Goal: Task Accomplishment & Management: Manage account settings

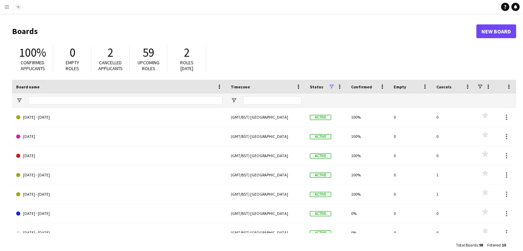
click at [17, 8] on app-icon "Add" at bounding box center [18, 7] width 3 height 3
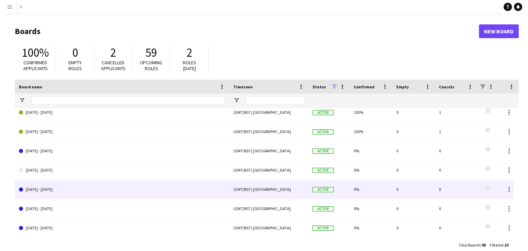
scroll to position [67, 0]
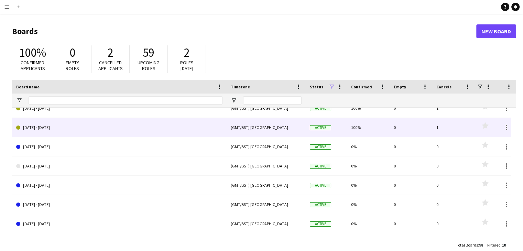
click at [61, 129] on link "[DATE] - [DATE]" at bounding box center [119, 127] width 206 height 19
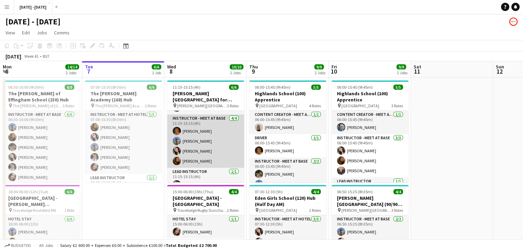
scroll to position [29, 0]
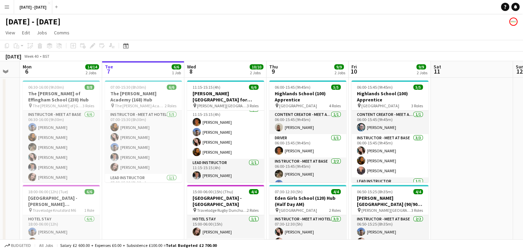
drag, startPoint x: 146, startPoint y: 208, endPoint x: 168, endPoint y: 204, distance: 22.4
click at [168, 204] on app-calendar-viewport "Sat 4 Sun 5 Mon 6 14/14 2 Jobs Tue 7 6/6 1 Job Wed 8 10/10 2 Jobs Thu 9 9/9 2 J…" at bounding box center [261, 180] width 523 height 239
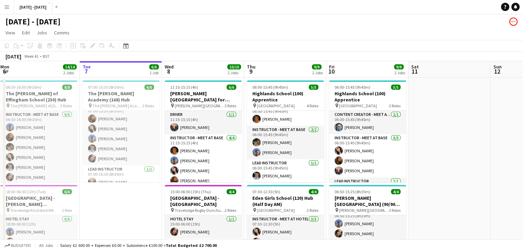
scroll to position [0, 173]
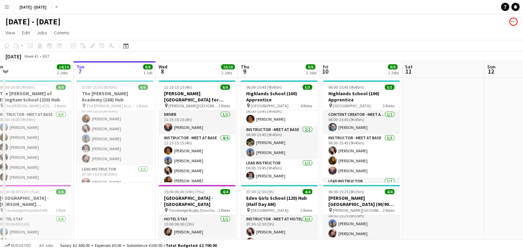
drag, startPoint x: 141, startPoint y: 209, endPoint x: 110, endPoint y: 214, distance: 31.0
click at [110, 214] on app-calendar-viewport "Sat 4 Sun 5 Mon 6 14/14 2 Jobs Tue 7 6/6 1 Job Wed 8 10/10 2 Jobs Thu 9 9/9 2 J…" at bounding box center [261, 180] width 523 height 239
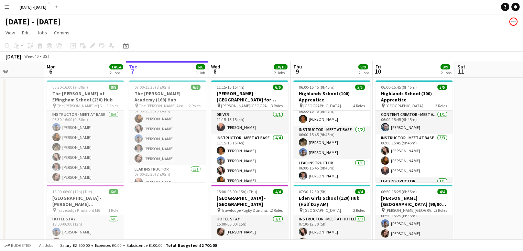
scroll to position [0, 201]
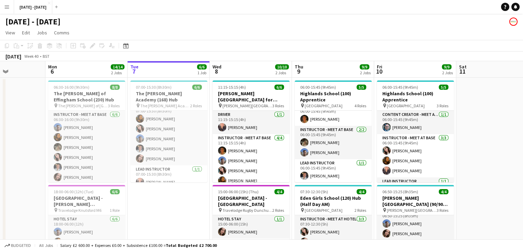
drag, startPoint x: 110, startPoint y: 203, endPoint x: 160, endPoint y: 202, distance: 49.9
click at [160, 202] on app-calendar-viewport "Fri 3 Sat 4 Sun 5 Mon 6 14/14 2 Jobs Tue 7 6/6 1 Job Wed 8 10/10 2 Jobs Thu 9 9…" at bounding box center [261, 180] width 523 height 239
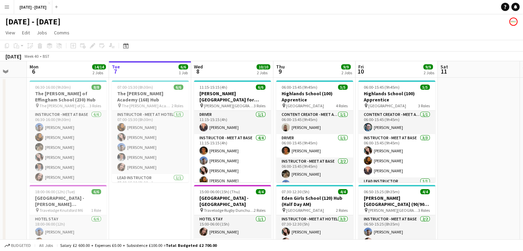
scroll to position [0, 220]
drag, startPoint x: 214, startPoint y: 70, endPoint x: 231, endPoint y: 68, distance: 17.1
click at [231, 68] on app-calendar-viewport "Fri 3 Sat 4 Sun 5 Mon 6 14/14 2 Jobs Tue 7 6/6 1 Job Wed 8 10/10 2 Jobs Thu 9 9…" at bounding box center [261, 180] width 523 height 239
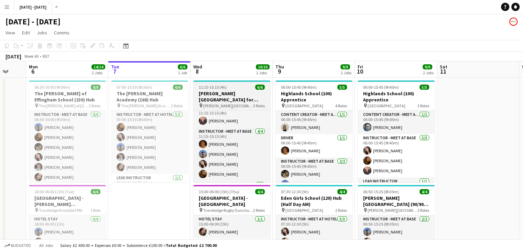
scroll to position [0, 0]
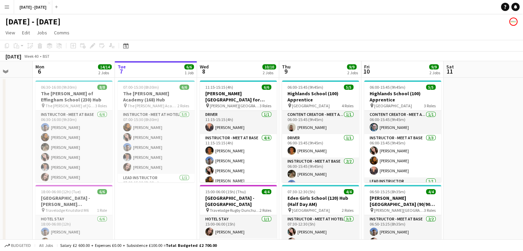
drag, startPoint x: 216, startPoint y: 66, endPoint x: 223, endPoint y: 78, distance: 13.3
click at [223, 65] on app-calendar-viewport "Fri 3 Sat 4 Sun 5 Mon 6 14/14 2 Jobs Tue 7 6/6 1 Job Wed 8 10/10 2 Jobs Thu 9 9…" at bounding box center [261, 180] width 523 height 239
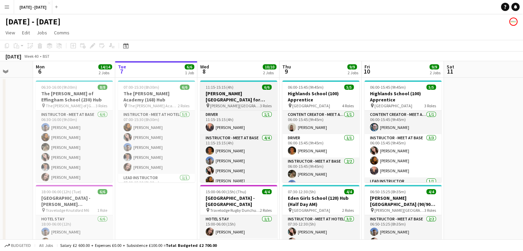
click at [241, 102] on h3 "[PERSON_NAME][GEOGRAPHIC_DATA] for Boys (170) Hub (Half Day PM)" at bounding box center [238, 96] width 77 height 12
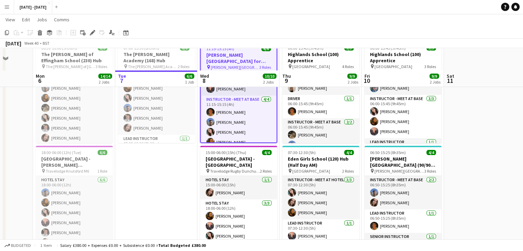
scroll to position [61, 0]
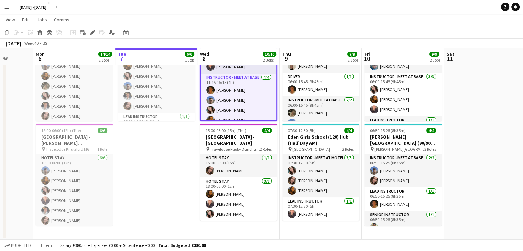
click at [230, 233] on app-date-cell "11:15-15:15 (4h) 6/6 [PERSON_NAME][GEOGRAPHIC_DATA] for Boys (170) Hub (Half Da…" at bounding box center [238, 128] width 82 height 223
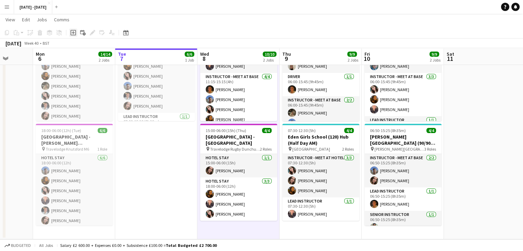
click at [74, 34] on icon "Add job" at bounding box center [73, 33] width 6 height 6
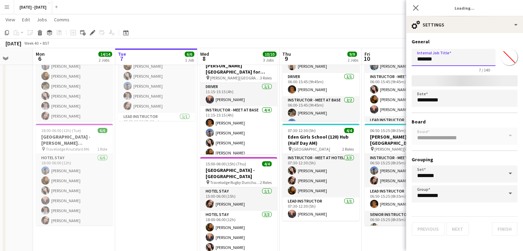
drag, startPoint x: 447, startPoint y: 59, endPoint x: 407, endPoint y: 61, distance: 39.6
click at [408, 61] on form "**********" at bounding box center [464, 137] width 117 height 197
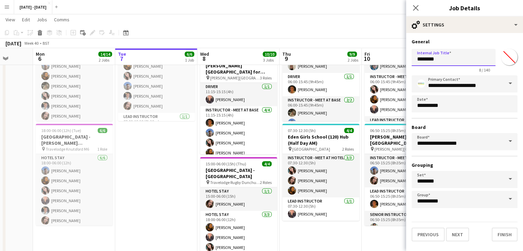
type input "********"
click at [464, 233] on button "Next" at bounding box center [457, 235] width 23 height 14
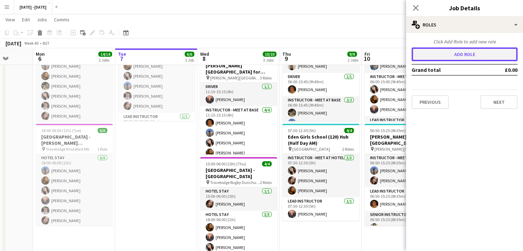
click at [447, 51] on button "Add role" at bounding box center [465, 54] width 106 height 14
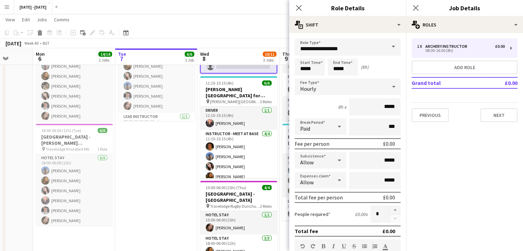
click at [386, 47] on span at bounding box center [393, 47] width 14 height 17
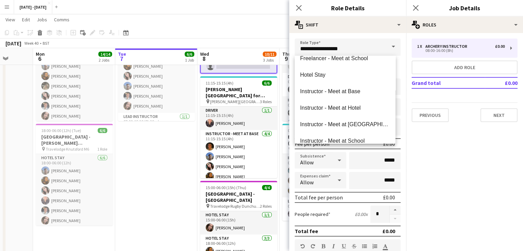
scroll to position [206, 0]
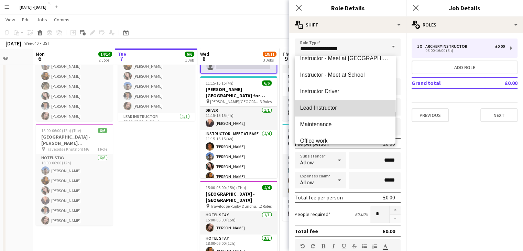
click at [354, 106] on span "Lead Instructor" at bounding box center [345, 108] width 90 height 7
type input "**********"
type input "*******"
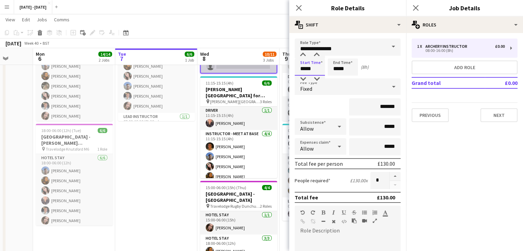
drag, startPoint x: 313, startPoint y: 70, endPoint x: 270, endPoint y: 68, distance: 43.3
click at [270, 68] on body "Menu Boards Boards Boards All jobs Status Workforce Workforce My Workforce Recr…" at bounding box center [261, 120] width 523 height 363
type input "*****"
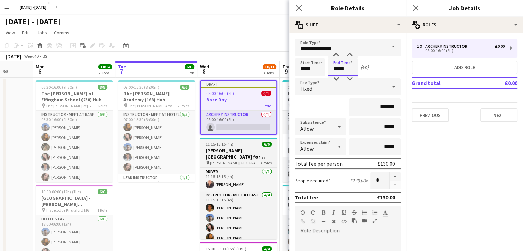
scroll to position [0, 0]
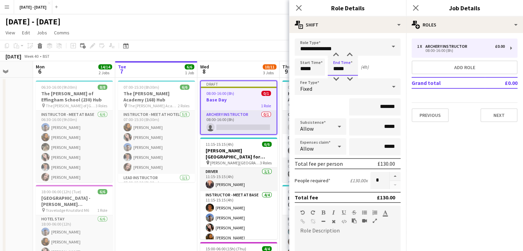
type input "*****"
click at [368, 84] on div "Fixed" at bounding box center [341, 86] width 92 height 17
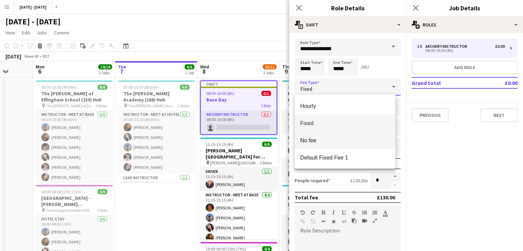
click at [338, 147] on mat-option "No fee" at bounding box center [345, 140] width 101 height 17
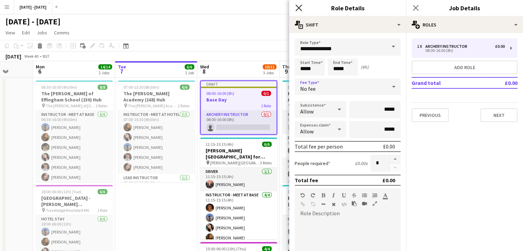
click at [298, 8] on icon at bounding box center [298, 7] width 7 height 7
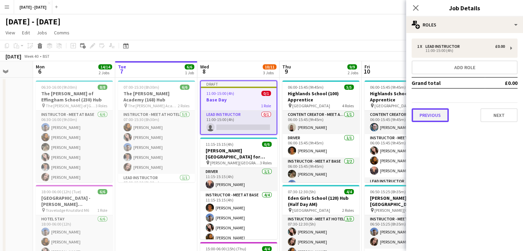
click at [435, 113] on button "Previous" at bounding box center [430, 115] width 37 height 14
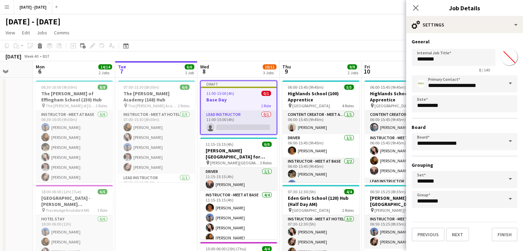
drag, startPoint x: 515, startPoint y: 61, endPoint x: 510, endPoint y: 65, distance: 6.1
click at [514, 61] on input "*******" at bounding box center [509, 57] width 25 height 25
type input "*******"
drag, startPoint x: 496, startPoint y: 37, endPoint x: 501, endPoint y: 37, distance: 4.9
click at [496, 37] on div "**********" at bounding box center [464, 140] width 117 height 214
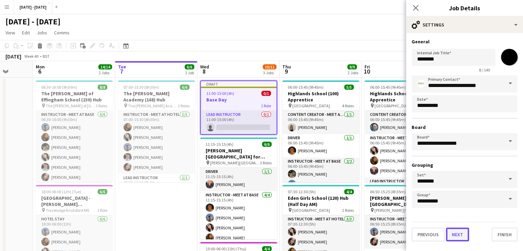
click at [461, 232] on button "Next" at bounding box center [457, 235] width 23 height 14
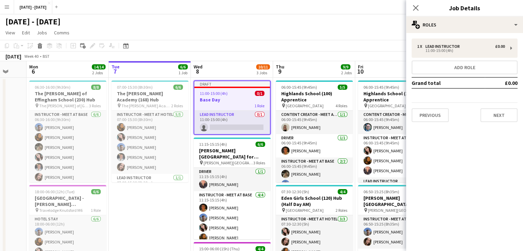
scroll to position [0, 234]
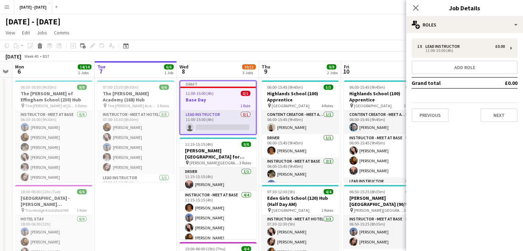
drag, startPoint x: 255, startPoint y: 73, endPoint x: 235, endPoint y: 70, distance: 20.8
click at [235, 70] on app-calendar-viewport "Fri 3 Sat 4 Sun 5 Mon 6 14/14 2 Jobs Tue 7 6/6 1 Job Wed 8 10/11 3 Jobs Thu 9 9…" at bounding box center [261, 206] width 523 height 291
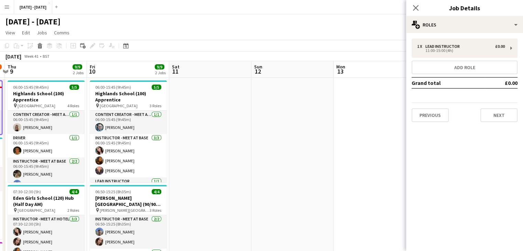
scroll to position [0, 202]
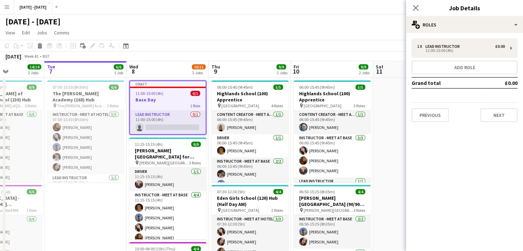
drag, startPoint x: 182, startPoint y: 74, endPoint x: 253, endPoint y: 75, distance: 71.5
click at [253, 75] on app-calendar-viewport "Sat 4 Sun 5 Mon 6 14/14 2 Jobs Tue 7 6/6 1 Job Wed 8 10/11 3 Jobs Thu 9 9/9 2 J…" at bounding box center [261, 206] width 523 height 291
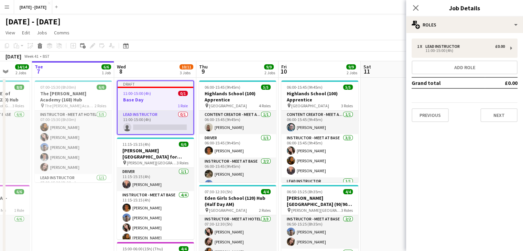
scroll to position [0, 220]
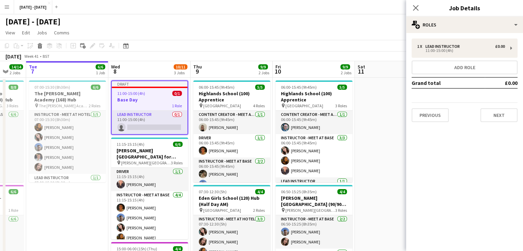
drag, startPoint x: 256, startPoint y: 73, endPoint x: 245, endPoint y: 84, distance: 15.1
click at [245, 84] on app-calendar-viewport "Sat 4 Sun 5 Mon 6 14/14 2 Jobs Tue 7 6/6 1 Job Wed 8 10/11 3 Jobs Thu 9 9/9 2 J…" at bounding box center [261, 206] width 523 height 291
click at [494, 114] on button "Next" at bounding box center [498, 115] width 37 height 14
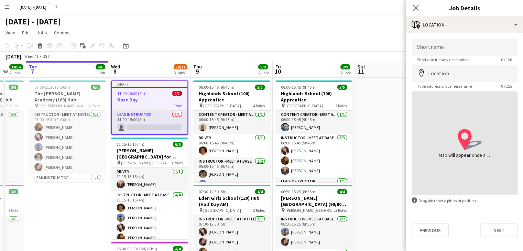
drag, startPoint x: 418, startPoint y: 6, endPoint x: 299, endPoint y: 54, distance: 128.2
click at [418, 6] on icon "Close pop-in" at bounding box center [416, 8] width 6 height 6
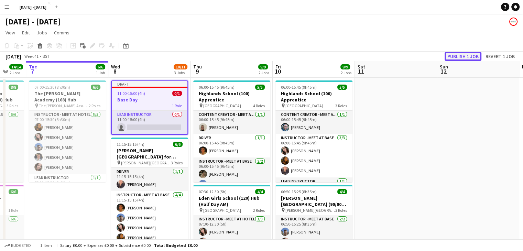
click at [462, 54] on button "Publish 1 job" at bounding box center [463, 56] width 37 height 9
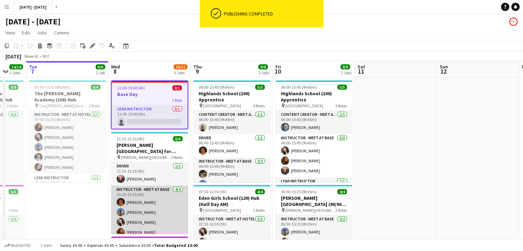
scroll to position [29, 0]
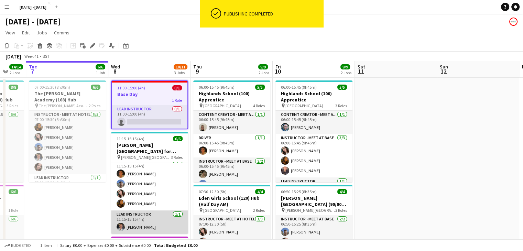
drag, startPoint x: 138, startPoint y: 225, endPoint x: 162, endPoint y: 215, distance: 26.7
click at [138, 225] on app-card-role "Lead Instructor [DATE] 11:15-15:15 (4h) [PERSON_NAME]" at bounding box center [149, 221] width 77 height 23
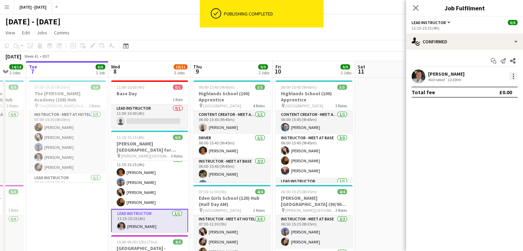
click at [516, 76] on div at bounding box center [513, 76] width 8 height 8
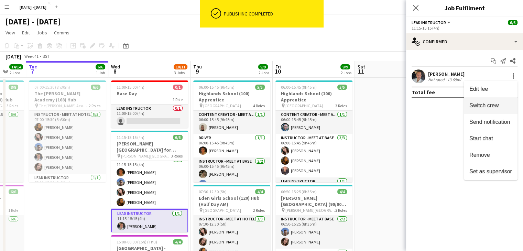
click at [495, 106] on span "Switch crew" at bounding box center [483, 105] width 29 height 6
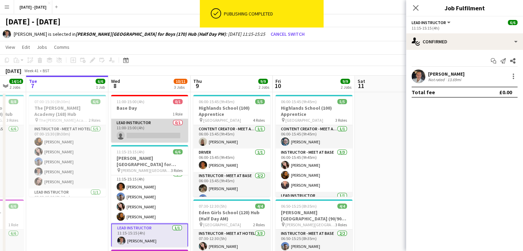
click at [140, 128] on app-card-role "Lead Instructor 0/1 11:00-15:00 (4h) single-neutral-actions" at bounding box center [149, 130] width 77 height 23
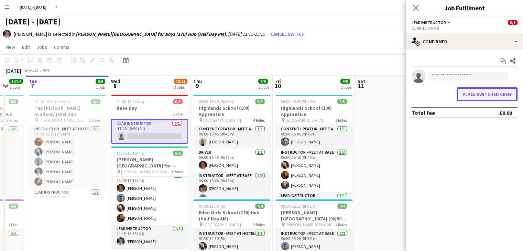
click at [471, 94] on button "Place switched crew" at bounding box center [487, 94] width 61 height 14
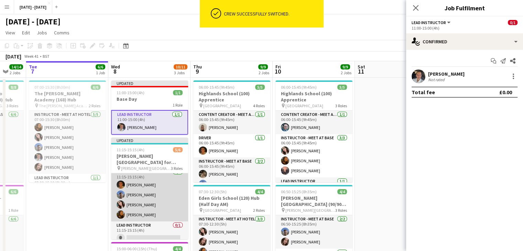
scroll to position [0, 0]
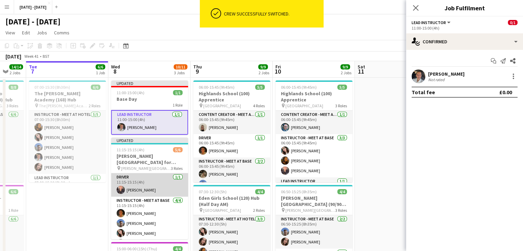
click at [139, 185] on app-card-role "Driver [DATE] 11:15-15:15 (4h) [PERSON_NAME]" at bounding box center [149, 184] width 77 height 23
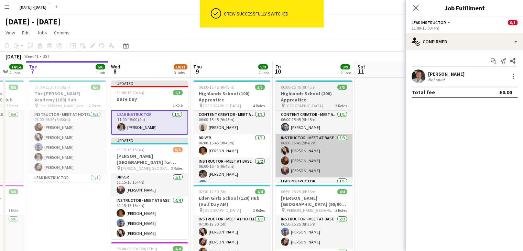
scroll to position [0, 219]
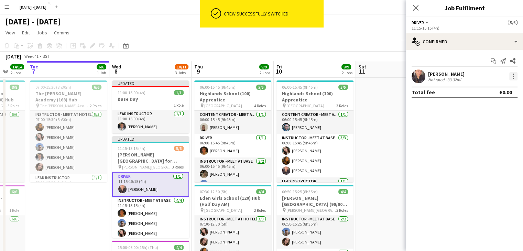
click at [515, 80] on div at bounding box center [513, 76] width 8 height 8
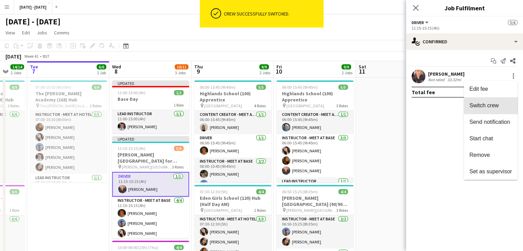
drag, startPoint x: 499, startPoint y: 103, endPoint x: 247, endPoint y: 191, distance: 266.9
click at [499, 103] on span "Switch crew" at bounding box center [490, 105] width 43 height 6
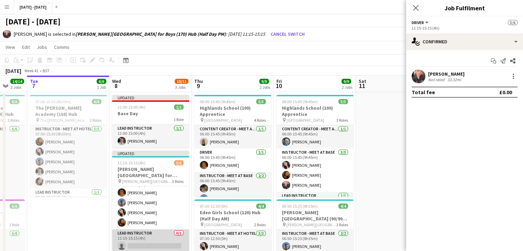
click at [143, 241] on app-card-role "Lead Instructor 0/1 11:15-15:15 (4h) single-neutral-actions" at bounding box center [150, 240] width 77 height 23
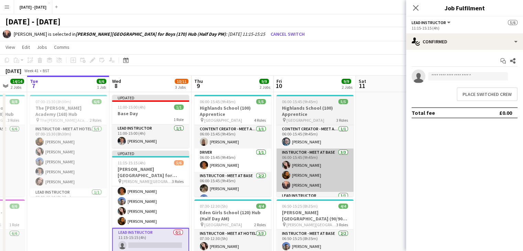
scroll to position [34, 0]
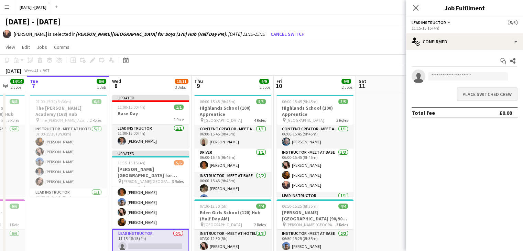
click at [472, 101] on div "Place switched crew" at bounding box center [464, 94] width 117 height 19
click at [474, 96] on button "Place switched crew" at bounding box center [487, 94] width 61 height 14
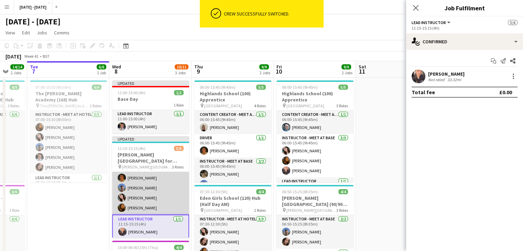
click at [156, 176] on app-card-role "Instructor - Meet at Base [DATE] 11:15-15:15 (4h) [PERSON_NAME] [PERSON_NAME] […" at bounding box center [150, 187] width 77 height 53
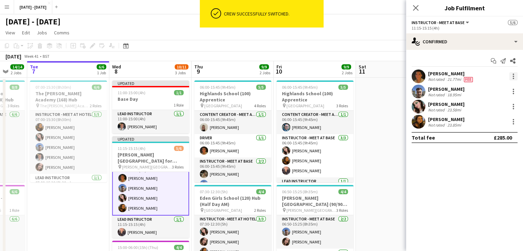
click at [514, 77] on div at bounding box center [513, 76] width 8 height 8
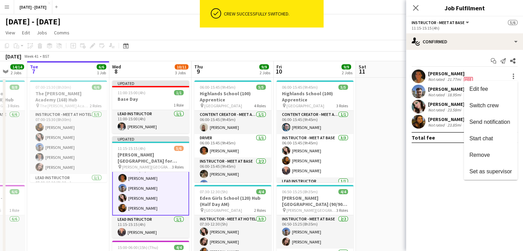
drag, startPoint x: 492, startPoint y: 105, endPoint x: 403, endPoint y: 127, distance: 92.2
click at [492, 105] on span "Switch crew" at bounding box center [483, 105] width 29 height 6
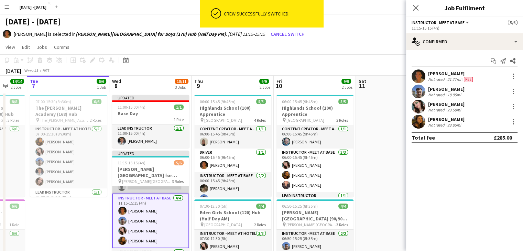
scroll to position [0, 0]
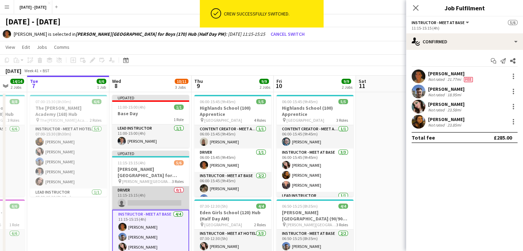
click at [142, 196] on app-card-role "Driver 0/1 11:15-15:15 (4h) single-neutral-actions" at bounding box center [150, 197] width 77 height 23
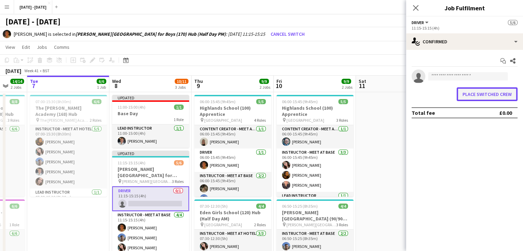
click at [495, 95] on button "Place switched crew" at bounding box center [487, 94] width 61 height 14
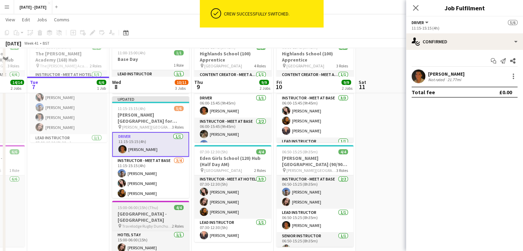
scroll to position [69, 0]
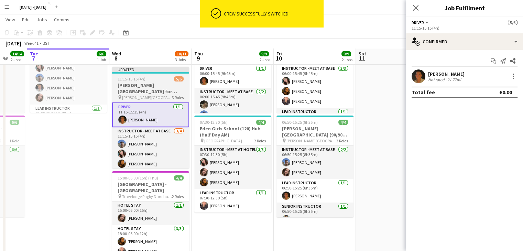
click at [156, 88] on h3 "[PERSON_NAME][GEOGRAPHIC_DATA] for Boys (170) Hub (Half Day PM)" at bounding box center [150, 88] width 77 height 12
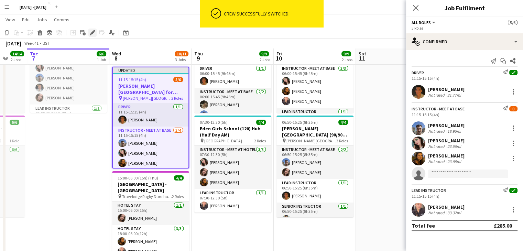
click at [93, 30] on icon "Edit" at bounding box center [93, 33] width 6 height 6
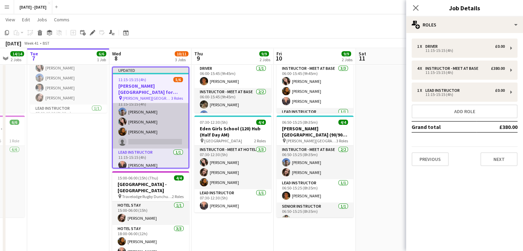
scroll to position [35, 0]
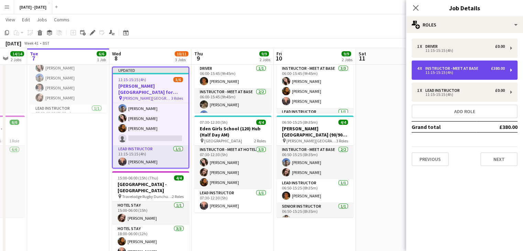
click at [449, 64] on div "4 x Instructor - Meet at Base £380.00 11:15-15:15 (4h)" at bounding box center [465, 70] width 106 height 19
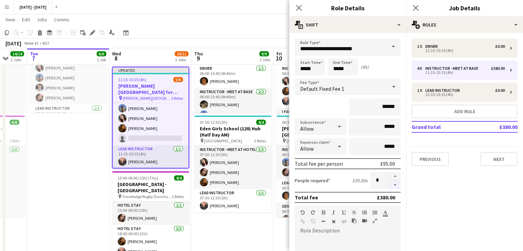
click at [391, 184] on button "button" at bounding box center [395, 185] width 11 height 9
type input "*"
click at [145, 89] on h3 "[PERSON_NAME][GEOGRAPHIC_DATA] for Boys (170) Hub (Half Day PM)" at bounding box center [151, 89] width 76 height 12
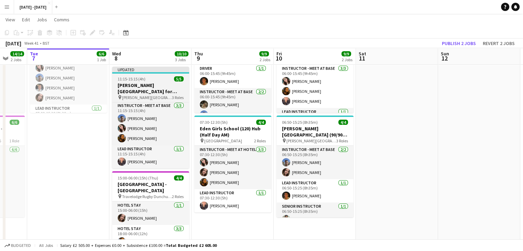
click at [136, 86] on h3 "[PERSON_NAME][GEOGRAPHIC_DATA] for Boys (170) Hub (Half Day PM)" at bounding box center [150, 88] width 77 height 12
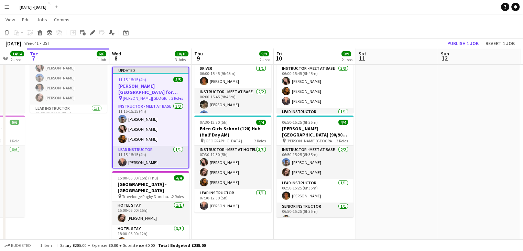
scroll to position [25, 0]
click at [90, 31] on icon "Edit" at bounding box center [93, 33] width 6 height 6
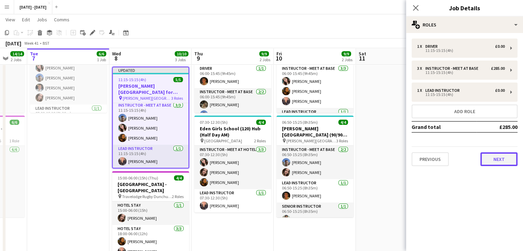
click at [503, 161] on button "Next" at bounding box center [498, 159] width 37 height 14
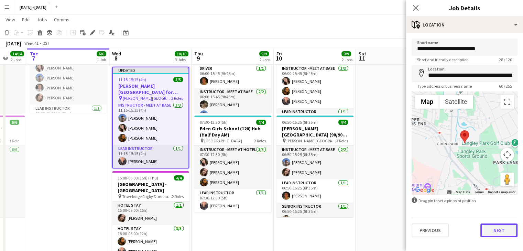
click at [502, 229] on button "Next" at bounding box center [498, 230] width 37 height 14
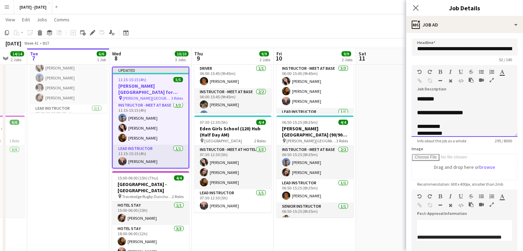
click at [454, 95] on div "**********" at bounding box center [465, 114] width 106 height 46
click at [454, 99] on div "**********" at bounding box center [465, 116] width 106 height 41
drag, startPoint x: 478, startPoint y: 113, endPoint x: 403, endPoint y: 112, distance: 75.6
click at [403, 112] on body "Menu Boards Boards Boards All jobs Status Workforce Workforce My Workforce Recr…" at bounding box center [261, 112] width 523 height 363
click at [435, 110] on div at bounding box center [464, 112] width 95 height 7
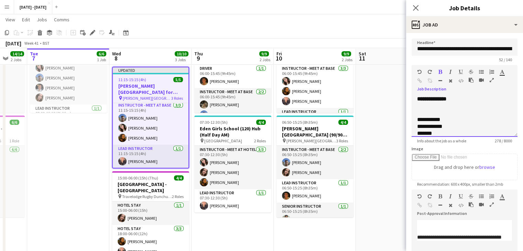
click at [437, 107] on div at bounding box center [464, 105] width 95 height 7
click at [463, 114] on div "**********" at bounding box center [459, 112] width 85 height 7
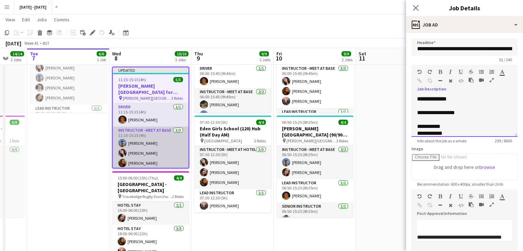
scroll to position [25, 0]
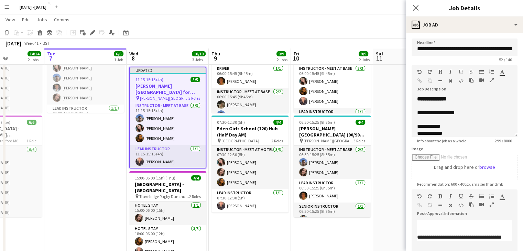
drag, startPoint x: 90, startPoint y: 198, endPoint x: 109, endPoint y: 197, distance: 18.6
click at [107, 199] on app-calendar-viewport "Sat 4 Sun 5 Mon 6 14/14 2 Jobs Tue 7 6/6 1 Job Wed 8 10/10 3 Jobs Thu 9 9/9 2 J…" at bounding box center [261, 120] width 523 height 325
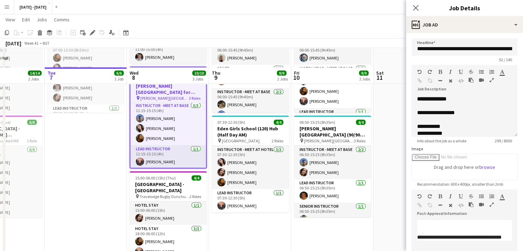
scroll to position [103, 0]
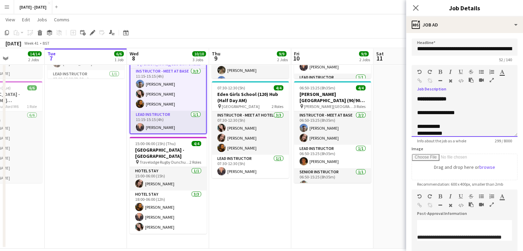
click at [469, 112] on div "**********" at bounding box center [459, 112] width 85 height 7
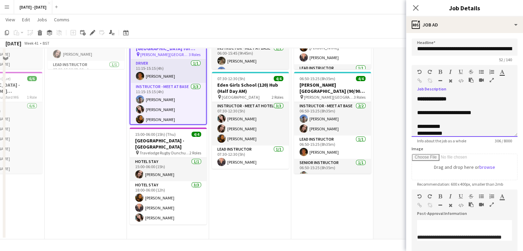
scroll to position [44, 0]
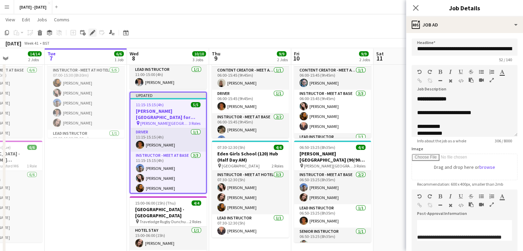
click at [94, 33] on icon "Edit" at bounding box center [93, 33] width 6 height 6
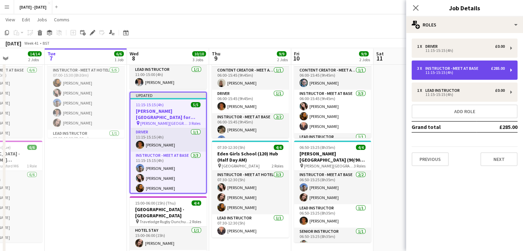
click at [454, 71] on div "11:15-15:15 (4h)" at bounding box center [461, 72] width 88 height 3
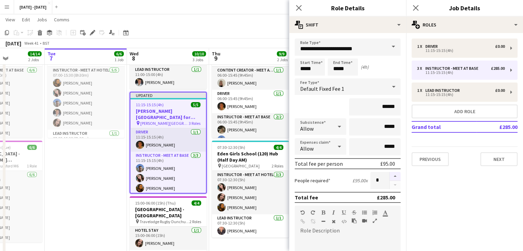
click at [390, 175] on button "button" at bounding box center [395, 176] width 11 height 9
type input "*"
click at [298, 6] on icon "Close pop-in" at bounding box center [298, 7] width 7 height 7
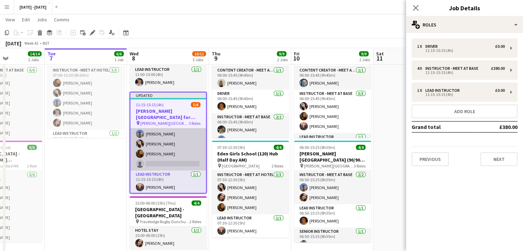
click at [162, 164] on app-card-role "Instructor - Meet at Base [DATE] 11:15-15:15 (4h) [PERSON_NAME] [PERSON_NAME] […" at bounding box center [168, 143] width 76 height 53
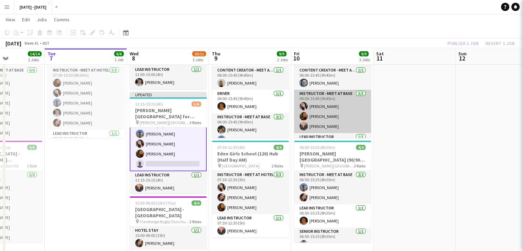
scroll to position [35, 0]
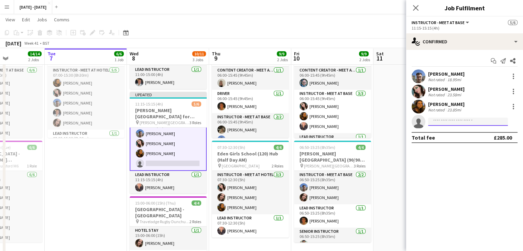
click at [439, 120] on input at bounding box center [468, 122] width 80 height 8
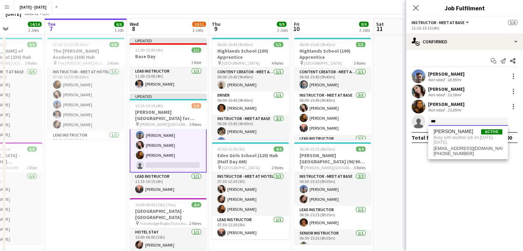
scroll to position [112, 0]
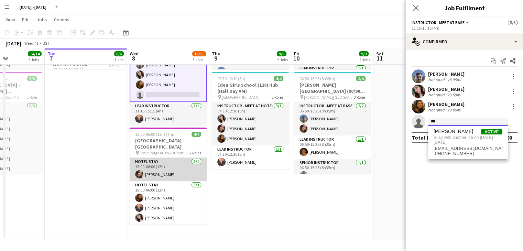
type input "***"
click at [166, 172] on app-card-role "Hotel Stay [DATE] 15:00-06:00 (15h) [PERSON_NAME]" at bounding box center [168, 169] width 77 height 23
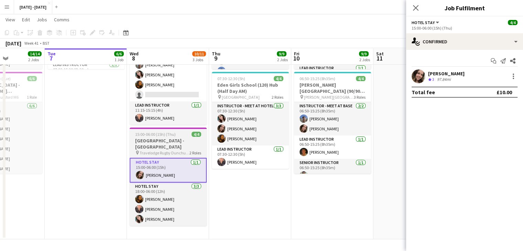
click at [169, 143] on h3 "[GEOGRAPHIC_DATA] - [GEOGRAPHIC_DATA]" at bounding box center [168, 144] width 77 height 12
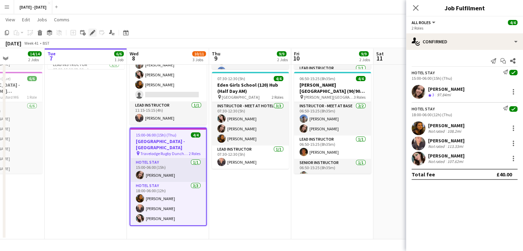
click at [90, 34] on icon at bounding box center [91, 35] width 2 height 2
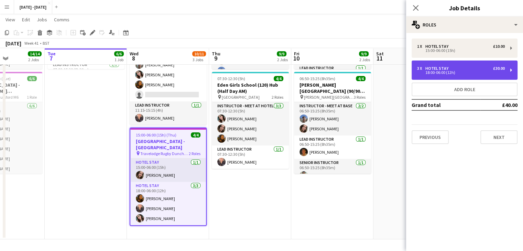
click at [455, 74] on div "18:00-06:00 (12h)" at bounding box center [461, 72] width 88 height 3
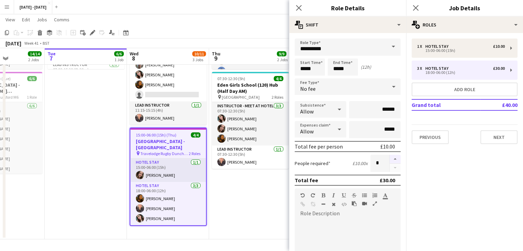
click at [391, 159] on button "button" at bounding box center [395, 159] width 11 height 9
type input "*"
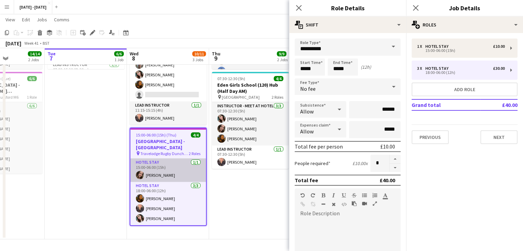
click at [173, 174] on app-card-role "Hotel Stay [DATE] 15:00-06:00 (15h) [PERSON_NAME]" at bounding box center [168, 170] width 76 height 23
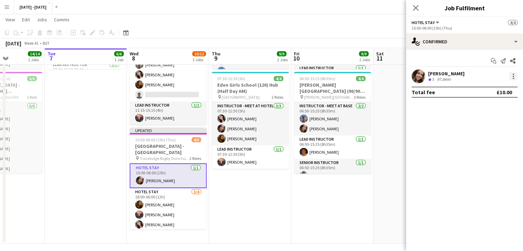
click at [513, 78] on div at bounding box center [513, 78] width 1 height 1
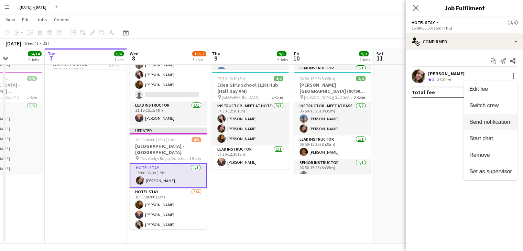
click at [492, 103] on span "Switch crew" at bounding box center [483, 105] width 29 height 6
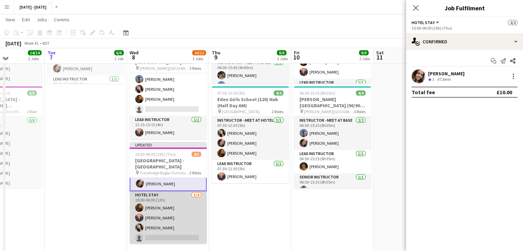
drag, startPoint x: 159, startPoint y: 232, endPoint x: 170, endPoint y: 229, distance: 11.6
click at [159, 232] on app-card-role "Hotel Stay [DATE] 18:00-06:00 (12h) [PERSON_NAME] [PERSON_NAME] [PERSON_NAME] s…" at bounding box center [168, 217] width 77 height 53
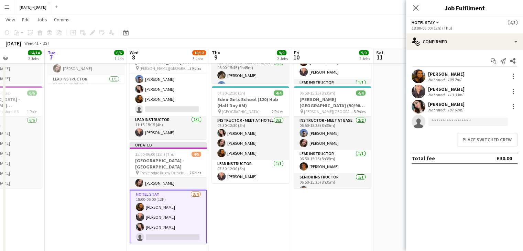
scroll to position [11, 0]
click at [480, 140] on button "Place switched crew" at bounding box center [487, 140] width 61 height 14
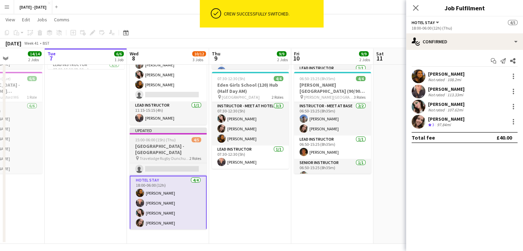
click at [149, 148] on h3 "[GEOGRAPHIC_DATA] - [GEOGRAPHIC_DATA]" at bounding box center [168, 149] width 77 height 12
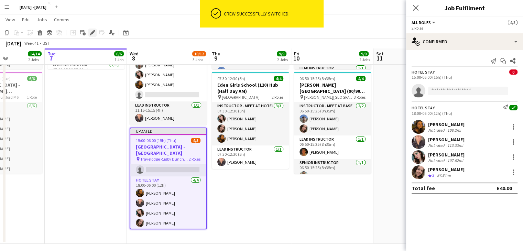
click at [93, 34] on icon "Edit" at bounding box center [93, 33] width 6 height 6
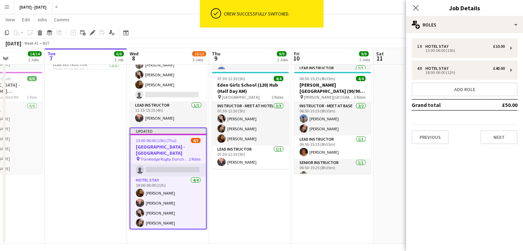
click at [178, 155] on h3 "[GEOGRAPHIC_DATA] - [GEOGRAPHIC_DATA]" at bounding box center [168, 150] width 76 height 12
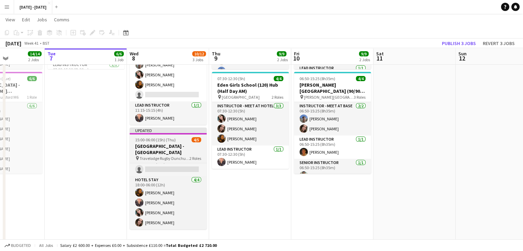
click at [178, 142] on div "15:00-06:00 (15h) (Thu) 4/5" at bounding box center [168, 139] width 77 height 5
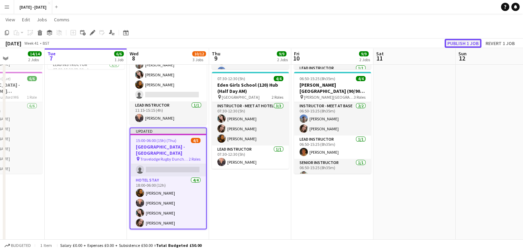
click at [466, 41] on button "Publish 1 job" at bounding box center [463, 43] width 37 height 9
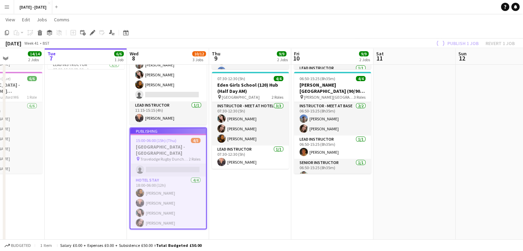
scroll to position [6, 0]
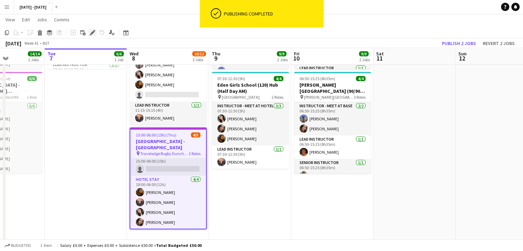
click at [92, 34] on icon at bounding box center [92, 33] width 4 height 4
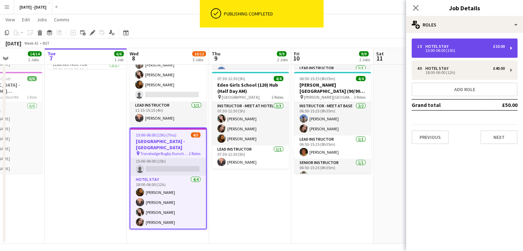
click at [496, 46] on div "£10.00" at bounding box center [499, 46] width 12 height 5
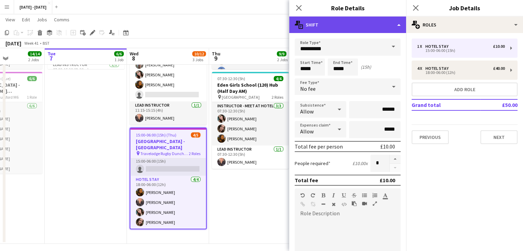
click at [380, 22] on div "multiple-actions-text Shift" at bounding box center [347, 25] width 117 height 17
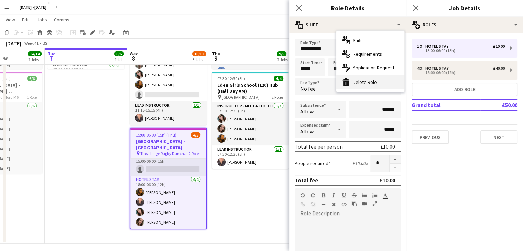
click at [368, 78] on div "bin-2 Delete Role" at bounding box center [370, 82] width 68 height 14
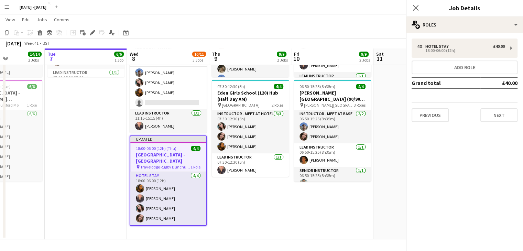
scroll to position [0, 0]
click at [417, 9] on icon at bounding box center [415, 7] width 7 height 7
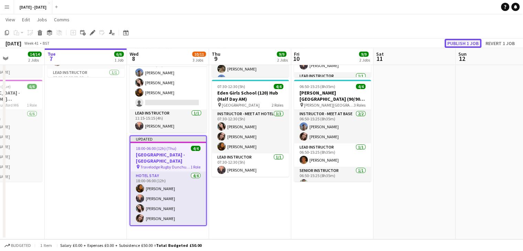
click at [468, 42] on button "Publish 1 job" at bounding box center [463, 43] width 37 height 9
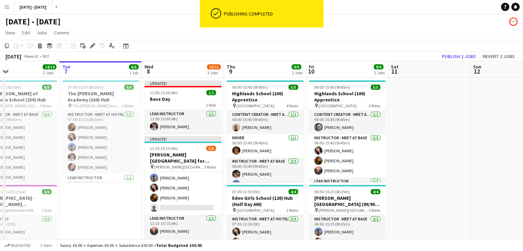
scroll to position [0, 170]
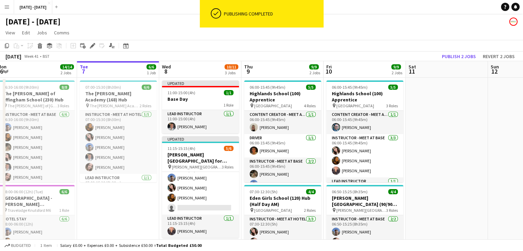
drag, startPoint x: 111, startPoint y: 217, endPoint x: 143, endPoint y: 214, distance: 32.4
click at [143, 214] on app-calendar-viewport "Sat 4 Sun 5 Mon 6 14/14 2 Jobs Tue 7 6/6 1 Job Wed 8 10/11 3 Jobs Thu 9 9/9 2 J…" at bounding box center [261, 202] width 523 height 283
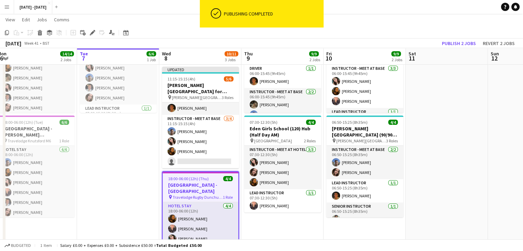
scroll to position [0, 0]
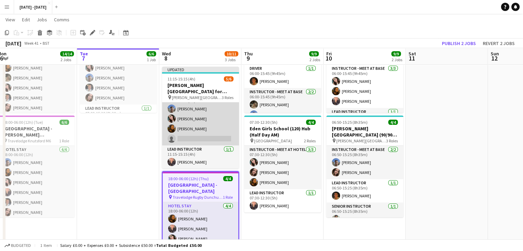
click at [186, 141] on app-card-role "Instructor - Meet at Base [DATE] 11:15-15:15 (4h) [PERSON_NAME] [PERSON_NAME] […" at bounding box center [200, 118] width 77 height 53
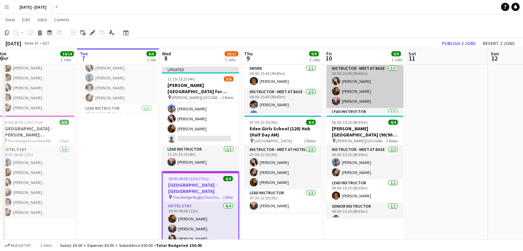
scroll to position [34, 0]
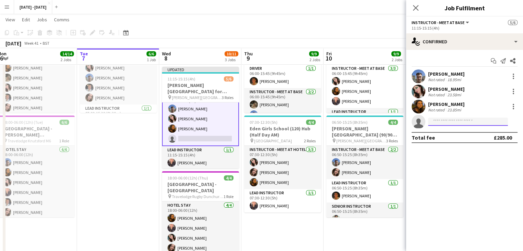
click at [447, 119] on input at bounding box center [468, 122] width 80 height 8
type input "***"
click at [440, 133] on span "[PERSON_NAME]" at bounding box center [454, 132] width 40 height 6
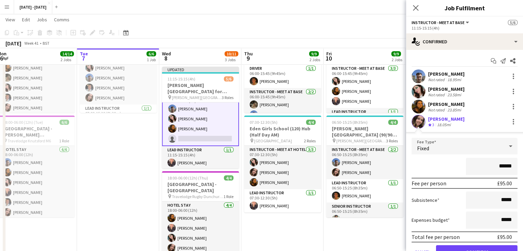
scroll to position [33, 0]
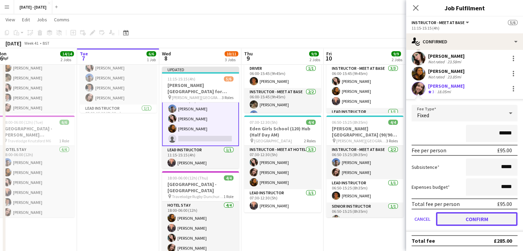
click at [459, 221] on button "Confirm" at bounding box center [476, 219] width 81 height 14
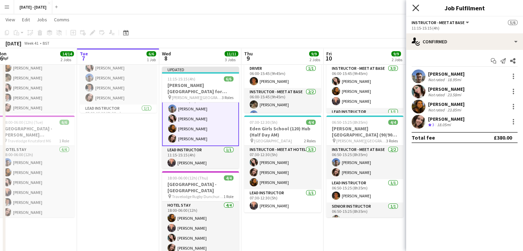
click at [414, 8] on icon "Close pop-in" at bounding box center [415, 7] width 7 height 7
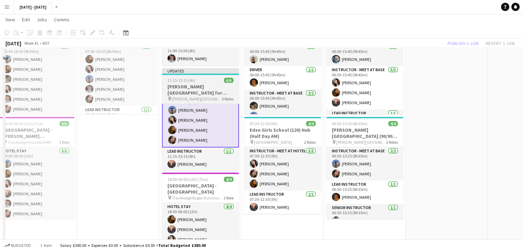
scroll to position [30, 0]
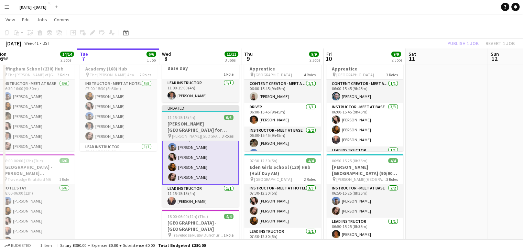
click at [199, 123] on h3 "[PERSON_NAME][GEOGRAPHIC_DATA] for Boys (170) Hub (Half Day PM)" at bounding box center [200, 127] width 77 height 12
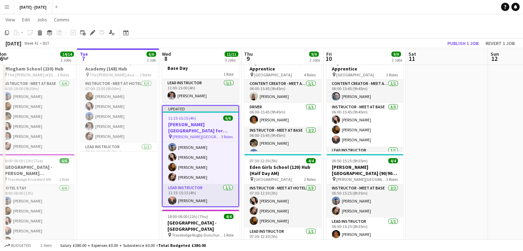
scroll to position [34, 0]
click at [462, 44] on button "Publish 1 job" at bounding box center [463, 43] width 37 height 9
click at [424, 39] on button "Fix 1 error" at bounding box center [428, 43] width 31 height 9
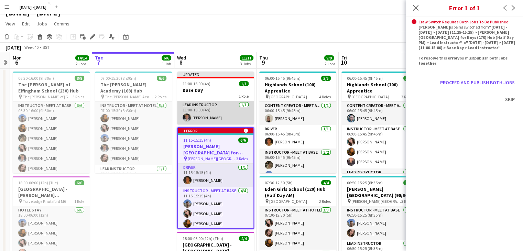
scroll to position [0, 0]
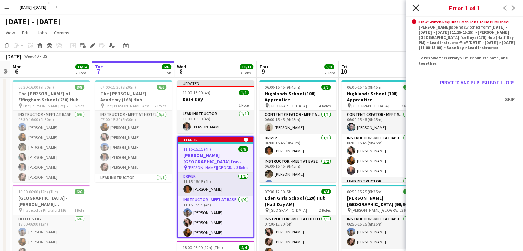
click at [414, 6] on icon at bounding box center [415, 7] width 7 height 7
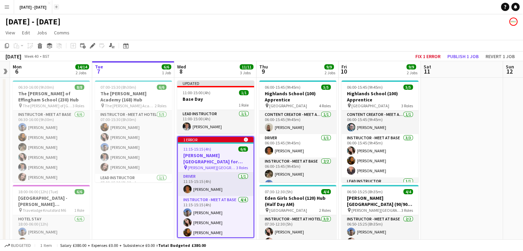
click at [58, 7] on app-icon "Add" at bounding box center [56, 7] width 3 height 3
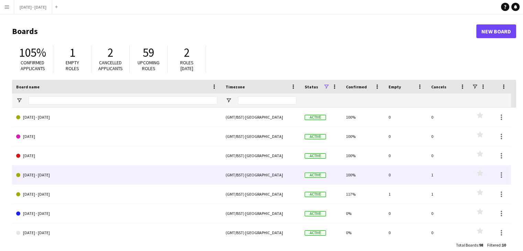
click at [38, 178] on link "[DATE] - [DATE]" at bounding box center [116, 174] width 201 height 19
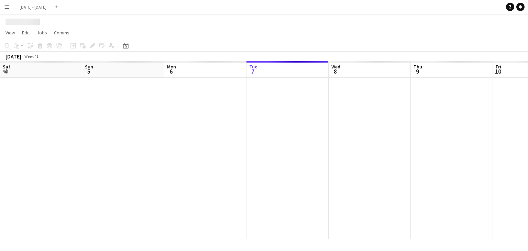
scroll to position [0, 164]
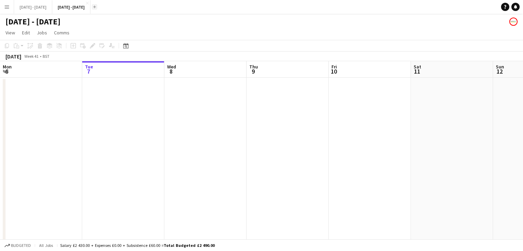
click at [96, 7] on app-icon "Add" at bounding box center [94, 7] width 3 height 3
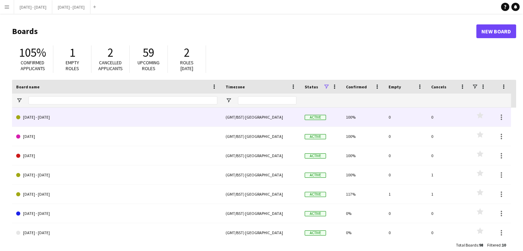
click at [43, 120] on link "[DATE] - [DATE]" at bounding box center [116, 117] width 201 height 19
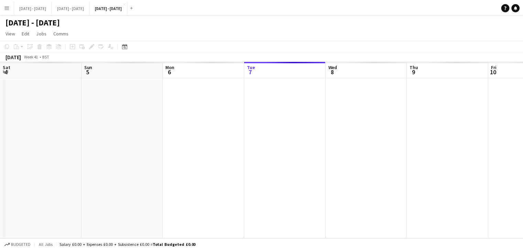
scroll to position [0, 164]
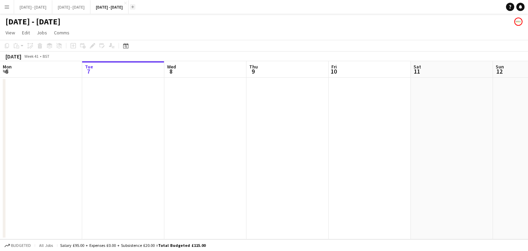
click at [134, 7] on app-icon "Add" at bounding box center [132, 7] width 3 height 3
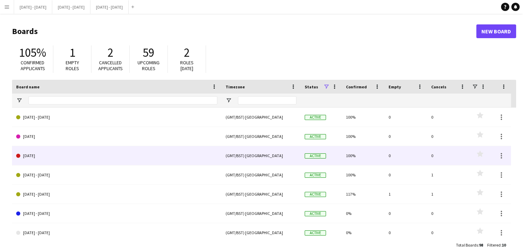
click at [29, 154] on link "[DATE]" at bounding box center [116, 155] width 201 height 19
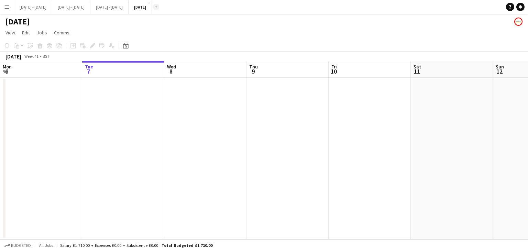
click at [157, 8] on app-icon "Add" at bounding box center [156, 7] width 3 height 3
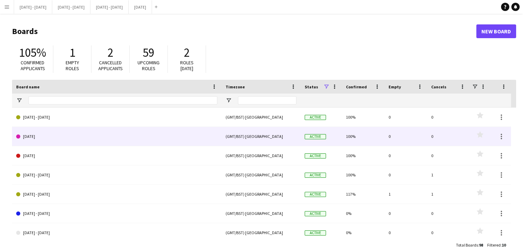
click at [44, 139] on link "[DATE]" at bounding box center [116, 136] width 201 height 19
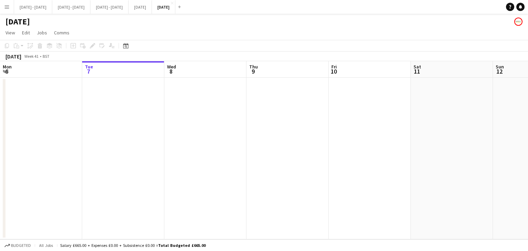
drag, startPoint x: 229, startPoint y: 7, endPoint x: 229, endPoint y: 12, distance: 4.8
click at [181, 7] on app-icon "Add" at bounding box center [179, 7] width 3 height 3
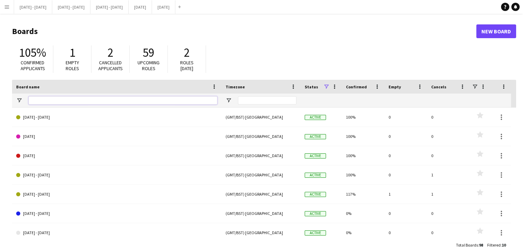
click at [76, 101] on input "Board name Filter Input" at bounding box center [123, 100] width 189 height 8
type input "*"
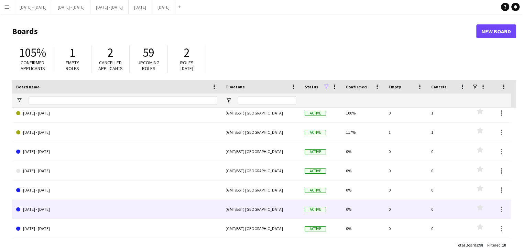
click at [62, 210] on link "[DATE] - [DATE]" at bounding box center [116, 209] width 201 height 19
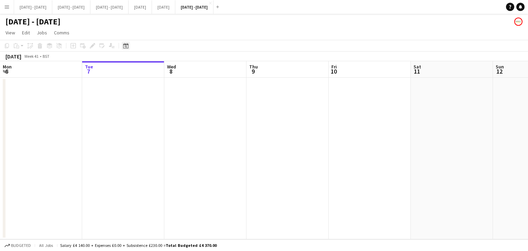
click at [126, 46] on icon "Date picker" at bounding box center [126, 46] width 6 height 6
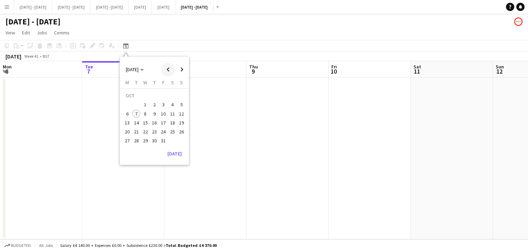
click at [168, 70] on span "Previous month" at bounding box center [168, 70] width 14 height 14
click at [125, 141] on span "29" at bounding box center [127, 141] width 8 height 8
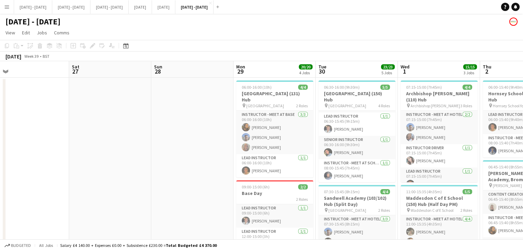
drag, startPoint x: 288, startPoint y: 70, endPoint x: 138, endPoint y: 44, distance: 152.8
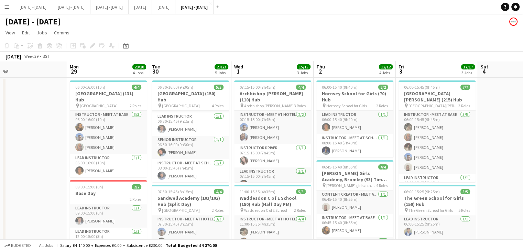
click at [61, 21] on h1 "[DATE] - [DATE]" at bounding box center [33, 22] width 55 height 10
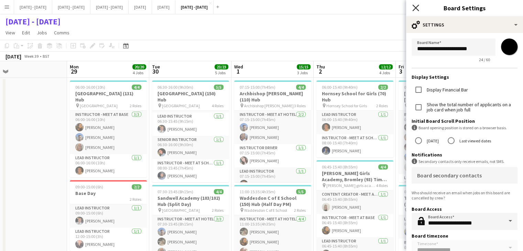
click at [417, 7] on icon "Close pop-in" at bounding box center [415, 7] width 7 height 7
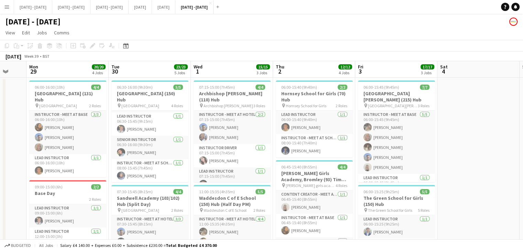
drag, startPoint x: 502, startPoint y: 183, endPoint x: 462, endPoint y: 188, distance: 40.9
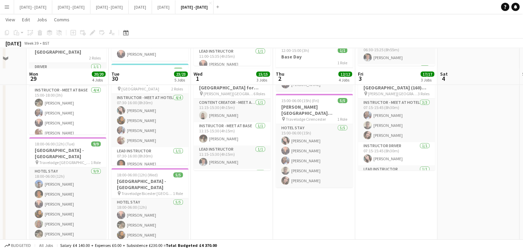
scroll to position [241, 0]
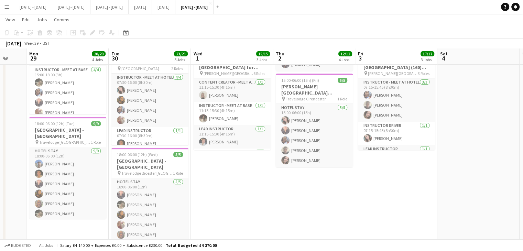
click at [320, 198] on app-date-cell "06:00-15:40 (9h40m) 2/2 Hornsey School for Girls (70) Hub pin Hornsey School fo…" at bounding box center [314, 89] width 82 height 507
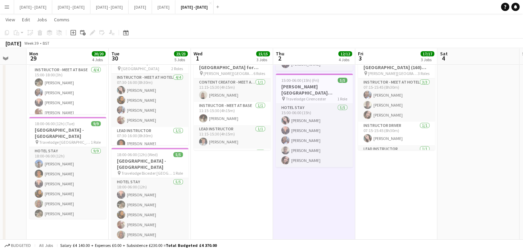
click at [380, 193] on app-date-cell "06:00-15:45 (9h45m) 7/7 [GEOGRAPHIC_DATA][PERSON_NAME] (215) Hub pin [GEOGRAPHI…" at bounding box center [396, 89] width 82 height 507
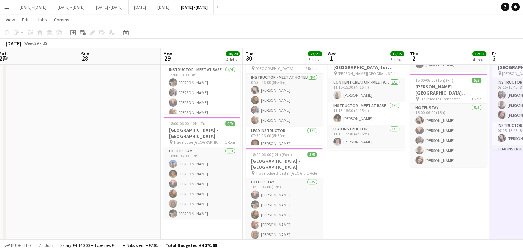
scroll to position [0, 165]
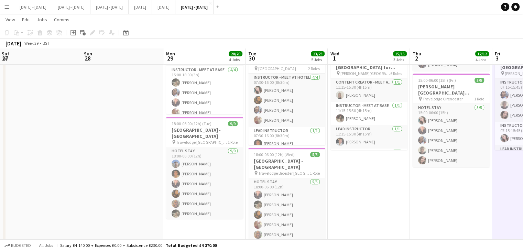
drag, startPoint x: 355, startPoint y: 203, endPoint x: 378, endPoint y: 203, distance: 23.0
click at [378, 203] on app-calendar-viewport "Thu 25 Fri 26 Sat 27 Sun 28 Mon 29 20/20 4 Jobs Tue 30 23/23 5 Jobs Wed 1 15/15…" at bounding box center [261, 64] width 523 height 557
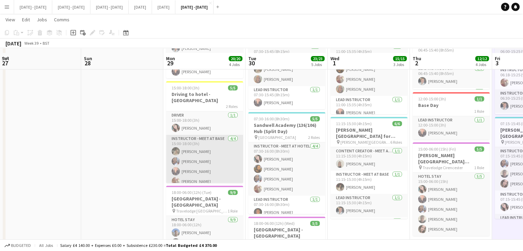
scroll to position [206, 0]
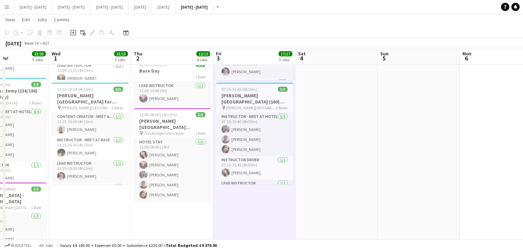
drag, startPoint x: 332, startPoint y: 219, endPoint x: 83, endPoint y: 206, distance: 249.6
click at [83, 206] on app-calendar-viewport "Sat 27 Sun 28 Mon 29 20/20 4 Jobs Tue 30 23/23 5 Jobs Wed 1 15/15 3 Jobs Thu 2 …" at bounding box center [261, 99] width 523 height 557
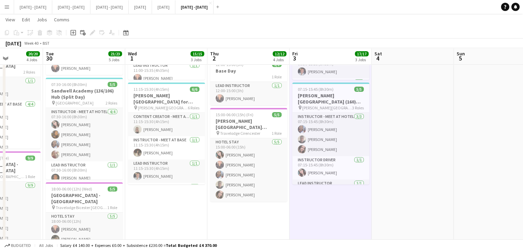
drag, startPoint x: 385, startPoint y: 196, endPoint x: 400, endPoint y: 200, distance: 16.0
click at [421, 194] on app-calendar-viewport "Sat 27 Sun 28 Mon 29 20/20 4 Jobs Tue 30 23/23 5 Jobs Wed 1 15/15 3 Jobs Thu 2 …" at bounding box center [261, 99] width 523 height 557
click at [246, 231] on app-date-cell "06:00-15:40 (9h40m) 2/2 Hornsey School for Girls (70) Hub pin Hornsey School fo…" at bounding box center [248, 124] width 82 height 507
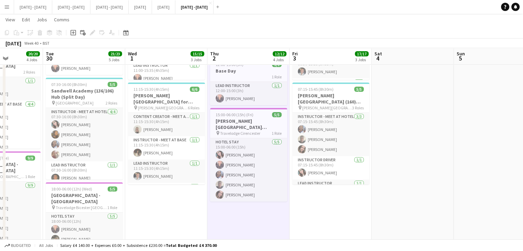
click at [74, 34] on icon "Add job" at bounding box center [73, 33] width 6 height 6
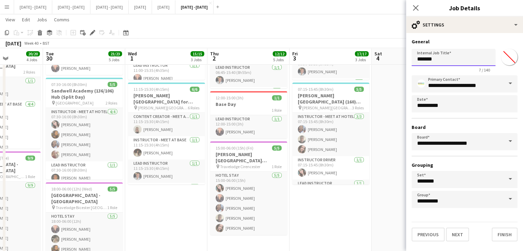
drag, startPoint x: 417, startPoint y: 60, endPoint x: 337, endPoint y: 54, distance: 80.4
click at [337, 54] on body "Menu Boards Boards Boards All jobs Status Workforce Workforce My Workforce Recr…" at bounding box center [261, 92] width 523 height 596
type input "**********"
click at [510, 57] on input "*******" at bounding box center [509, 57] width 25 height 25
type input "*******"
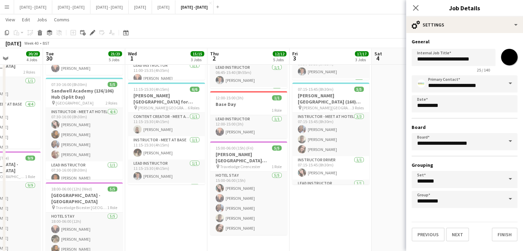
click at [484, 39] on h3 "General" at bounding box center [465, 42] width 106 height 6
click at [460, 233] on button "Next" at bounding box center [457, 235] width 23 height 14
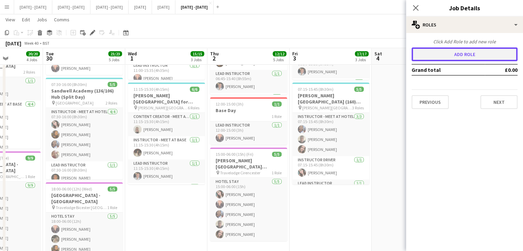
click at [463, 53] on button "Add role" at bounding box center [465, 54] width 106 height 14
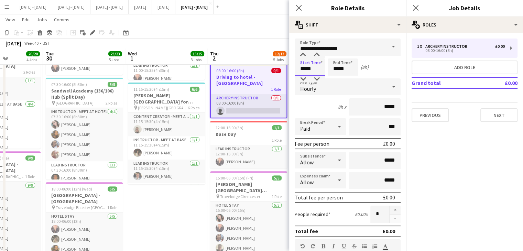
drag, startPoint x: 317, startPoint y: 70, endPoint x: 286, endPoint y: 71, distance: 30.6
click at [286, 71] on body "Menu Boards Boards Boards All jobs Status Workforce Workforce My Workforce Recr…" at bounding box center [261, 92] width 523 height 596
type input "*****"
click at [352, 93] on div "Hourly" at bounding box center [341, 86] width 92 height 17
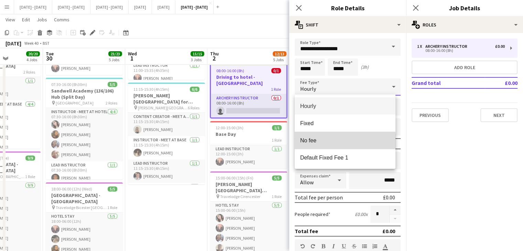
click at [331, 145] on mat-option "No fee" at bounding box center [345, 140] width 101 height 17
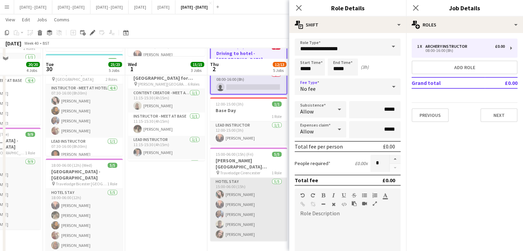
scroll to position [241, 0]
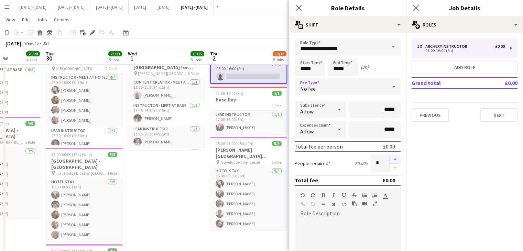
click at [390, 158] on button "button" at bounding box center [395, 159] width 11 height 9
type input "*"
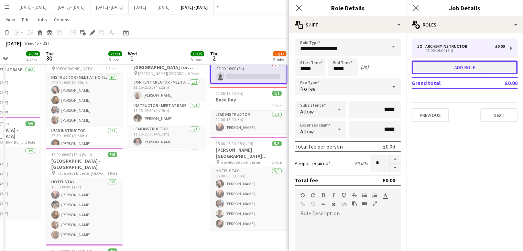
click at [440, 66] on button "Add role" at bounding box center [465, 68] width 106 height 14
type input "*****"
type input "*"
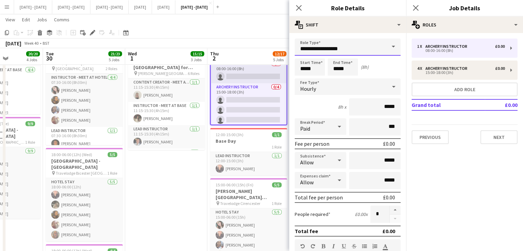
click at [379, 48] on input "**********" at bounding box center [348, 47] width 106 height 17
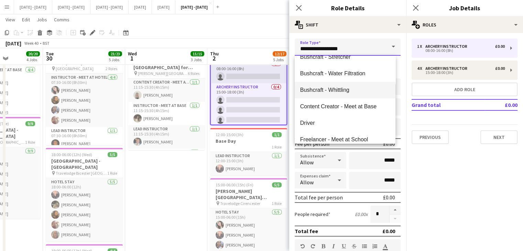
scroll to position [69, 0]
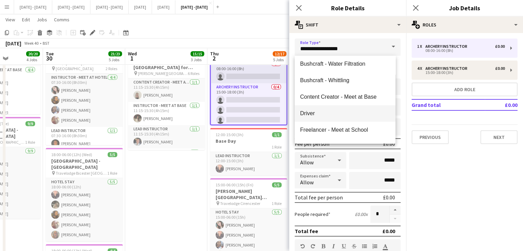
click at [333, 113] on span "Driver" at bounding box center [345, 113] width 90 height 7
type input "******"
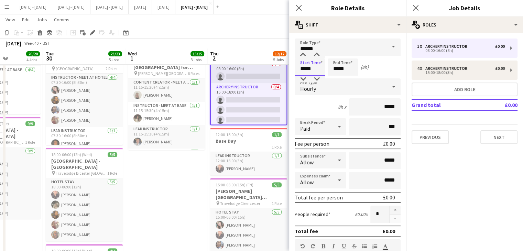
drag, startPoint x: 320, startPoint y: 68, endPoint x: 255, endPoint y: 57, distance: 65.5
click at [257, 68] on body "Menu Boards Boards Boards All jobs Status Workforce Workforce My Workforce Recr…" at bounding box center [261, 57] width 523 height 596
type input "*****"
click at [378, 85] on div "Hourly" at bounding box center [341, 86] width 92 height 17
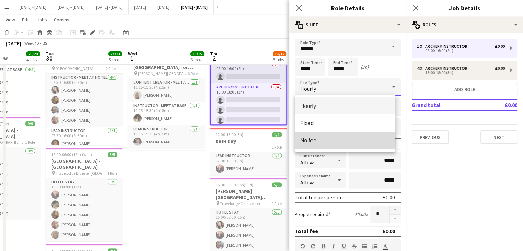
click at [314, 140] on span "No fee" at bounding box center [345, 140] width 90 height 7
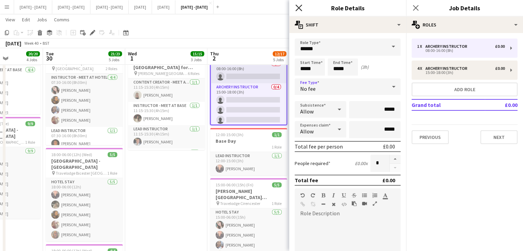
click at [300, 11] on app-icon "Close pop-in" at bounding box center [299, 8] width 10 height 10
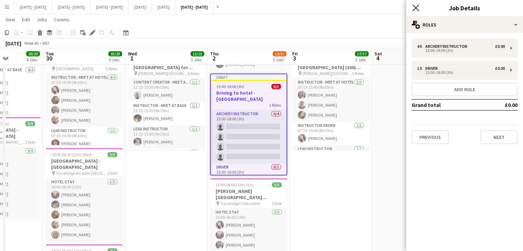
click at [415, 9] on icon "Close pop-in" at bounding box center [415, 7] width 7 height 7
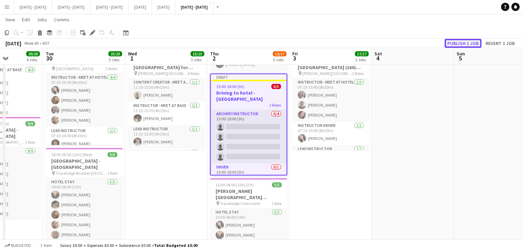
click at [458, 43] on button "Publish 1 job" at bounding box center [463, 43] width 37 height 9
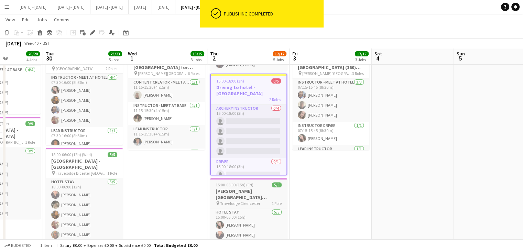
click at [251, 192] on h3 "[PERSON_NAME][GEOGRAPHIC_DATA][PERSON_NAME]" at bounding box center [248, 194] width 77 height 12
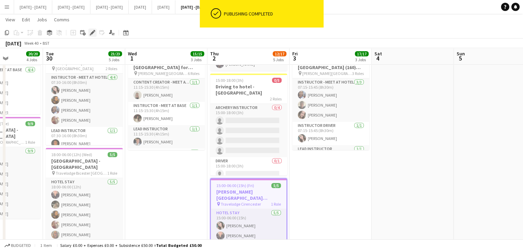
click at [91, 32] on icon "Edit" at bounding box center [93, 33] width 6 height 6
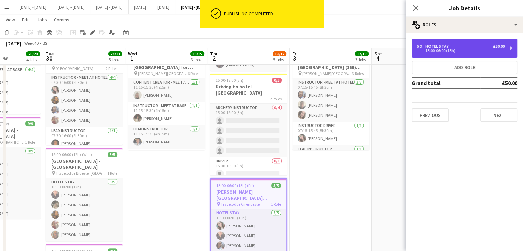
click at [418, 49] on div "15:00-06:00 (15h)" at bounding box center [461, 50] width 88 height 3
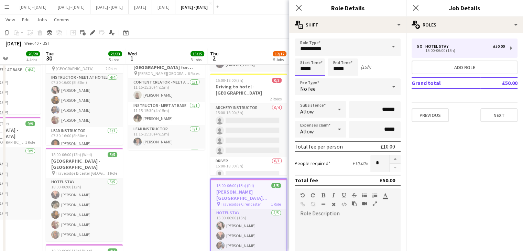
scroll to position [0, 0]
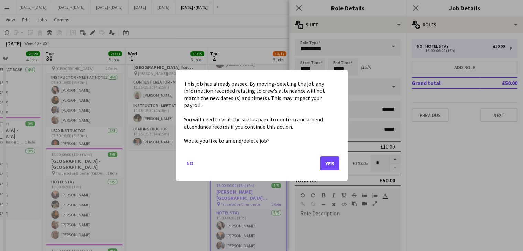
click at [276, 67] on body "Menu Boards Boards Boards All jobs Status Workforce Workforce My Workforce Recr…" at bounding box center [261, 57] width 523 height 596
click at [330, 159] on button "Yes" at bounding box center [329, 164] width 19 height 14
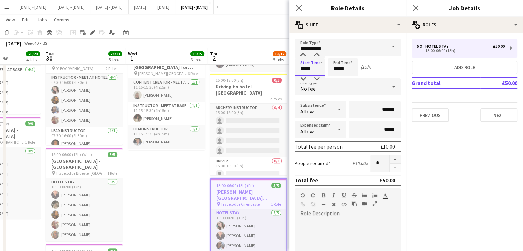
drag, startPoint x: 316, startPoint y: 68, endPoint x: 292, endPoint y: 67, distance: 24.1
click at [293, 67] on form "**********" at bounding box center [347, 209] width 117 height 341
type input "*****"
click at [298, 9] on icon "Close pop-in" at bounding box center [298, 7] width 7 height 7
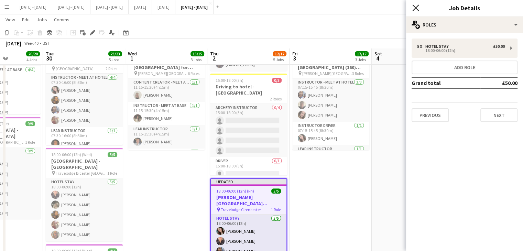
click at [415, 7] on icon at bounding box center [415, 7] width 7 height 7
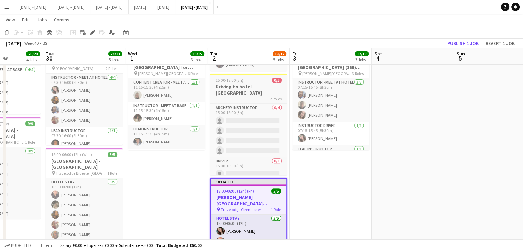
drag, startPoint x: 242, startPoint y: 86, endPoint x: 232, endPoint y: 87, distance: 10.3
click at [242, 86] on h3 "Driving to hotel - [GEOGRAPHIC_DATA]" at bounding box center [248, 90] width 77 height 12
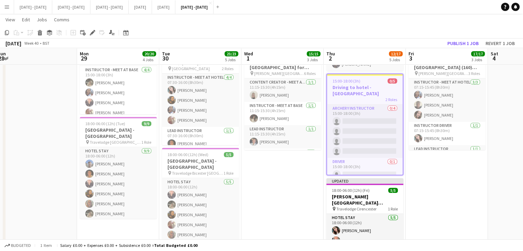
scroll to position [0, 219]
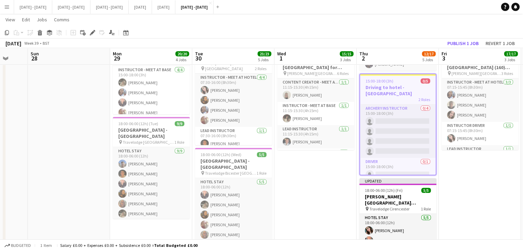
drag, startPoint x: 167, startPoint y: 195, endPoint x: 43, endPoint y: 180, distance: 125.3
click at [316, 181] on app-calendar-viewport "Thu 25 Fri 26 Sat 27 Sun 28 Mon 29 20/20 4 Jobs Tue 30 23/23 5 Jobs Wed 1 15/15…" at bounding box center [261, 64] width 523 height 557
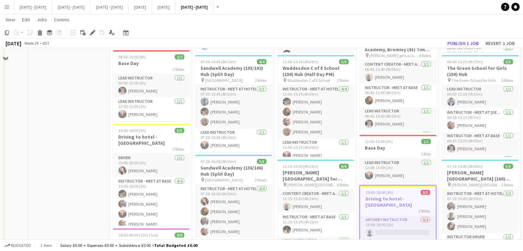
scroll to position [138, 0]
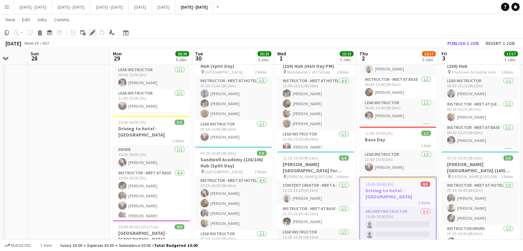
click at [90, 33] on icon "Edit" at bounding box center [93, 33] width 6 height 6
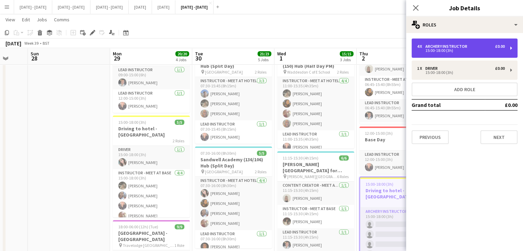
click at [454, 50] on div "15:00-18:00 (3h)" at bounding box center [461, 50] width 88 height 3
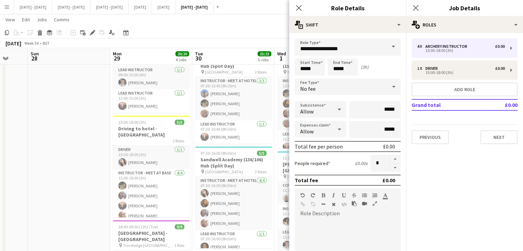
click at [389, 46] on span at bounding box center [393, 47] width 14 height 17
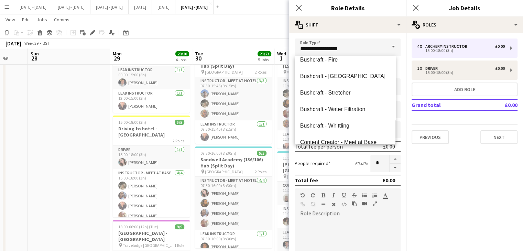
scroll to position [103, 0]
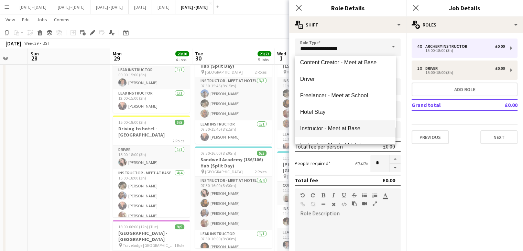
click at [355, 128] on span "Instructor - Meet at Base" at bounding box center [345, 128] width 90 height 7
type input "**********"
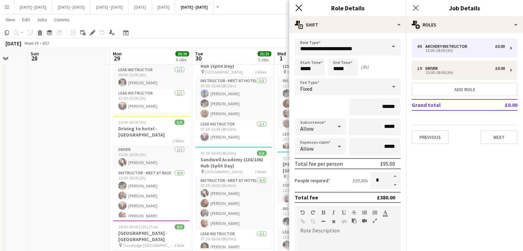
click at [298, 9] on icon at bounding box center [298, 7] width 7 height 7
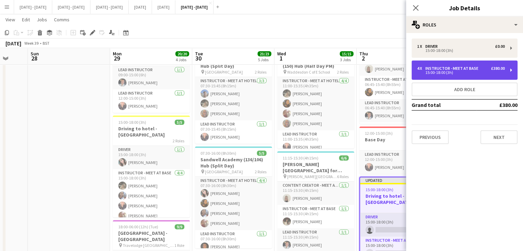
click at [460, 69] on div "Instructor - Meet at Base" at bounding box center [453, 68] width 56 height 5
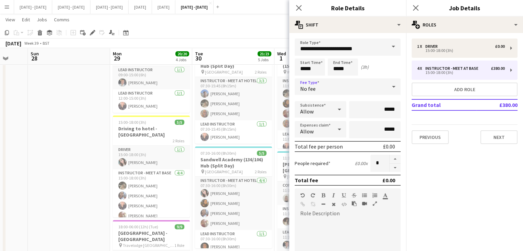
click at [390, 87] on icon at bounding box center [394, 87] width 8 height 14
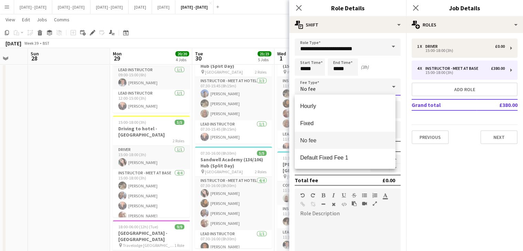
click at [375, 88] on div at bounding box center [261, 125] width 523 height 251
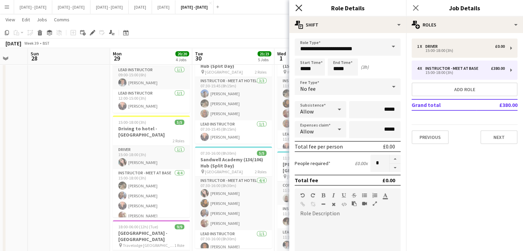
click at [298, 7] on icon at bounding box center [298, 7] width 7 height 7
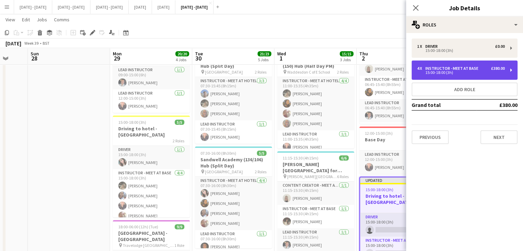
click at [439, 69] on div "4 x Instructor - Meet at Base £380.00 15:00-18:00 (3h)" at bounding box center [461, 70] width 88 height 8
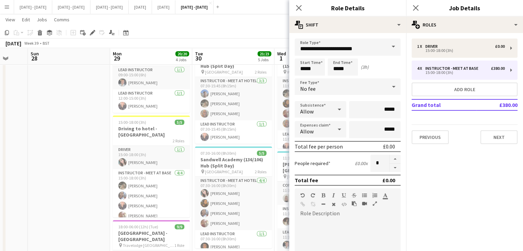
click at [351, 87] on div "No fee" at bounding box center [341, 86] width 92 height 17
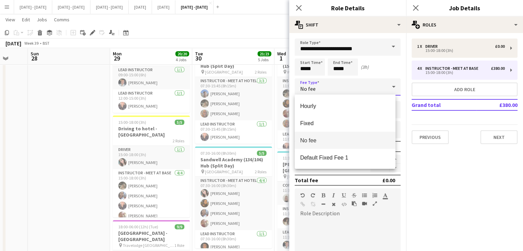
click at [307, 141] on span "No fee" at bounding box center [345, 140] width 90 height 7
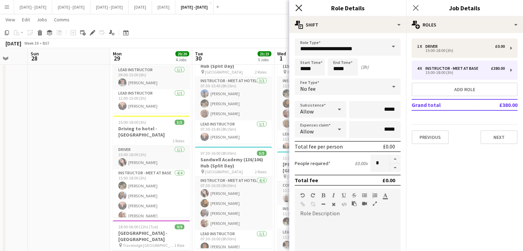
click at [297, 6] on icon at bounding box center [298, 7] width 7 height 7
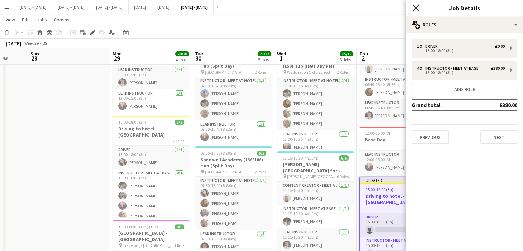
click at [415, 8] on icon "Close pop-in" at bounding box center [415, 7] width 7 height 7
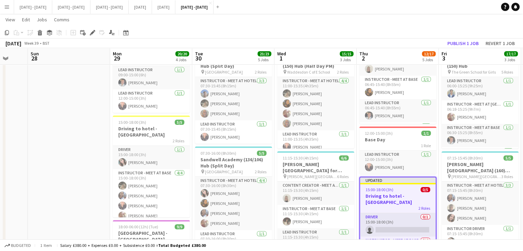
click at [407, 190] on div "15:00-18:00 (3h) 0/5" at bounding box center [398, 189] width 76 height 5
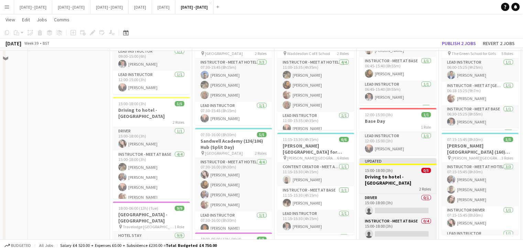
scroll to position [172, 0]
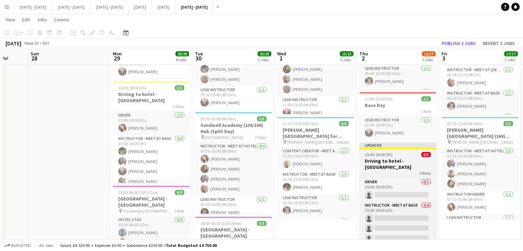
click at [396, 158] on h3 "Driving to hotel - [GEOGRAPHIC_DATA]" at bounding box center [397, 164] width 77 height 12
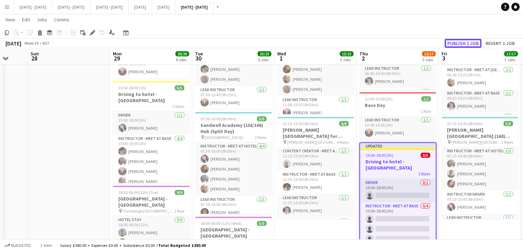
click at [464, 45] on button "Publish 1 job" at bounding box center [463, 43] width 37 height 9
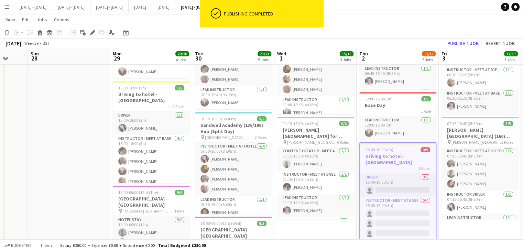
drag, startPoint x: 396, startPoint y: 42, endPoint x: 303, endPoint y: 45, distance: 93.2
click at [304, 42] on div "[DATE] Week 39 • BST Publish 1 job Revert 1 job" at bounding box center [261, 44] width 523 height 10
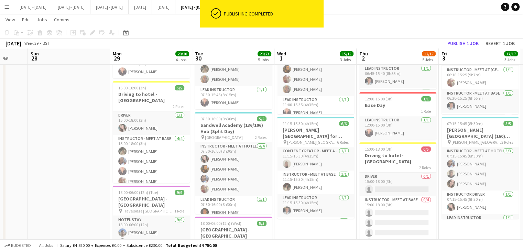
scroll to position [0, 244]
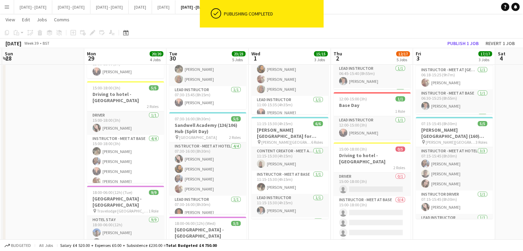
drag, startPoint x: 25, startPoint y: 166, endPoint x: 5, endPoint y: 152, distance: 25.2
click at [0, 153] on app-calendar-viewport "Thu 25 Fri 26 Sat 27 Sun 28 Mon 29 20/20 4 Jobs Tue 30 23/23 5 Jobs Wed 1 15/15…" at bounding box center [261, 133] width 523 height 557
click at [114, 120] on app-card-role "Driver [DATE] 15:00-18:00 (3h) [PERSON_NAME]" at bounding box center [125, 122] width 77 height 23
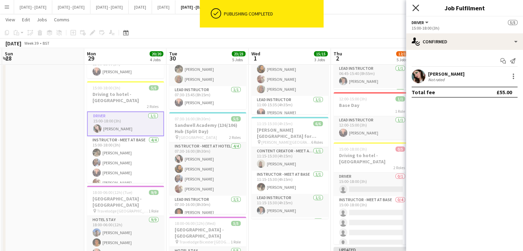
click at [415, 9] on icon at bounding box center [415, 7] width 7 height 7
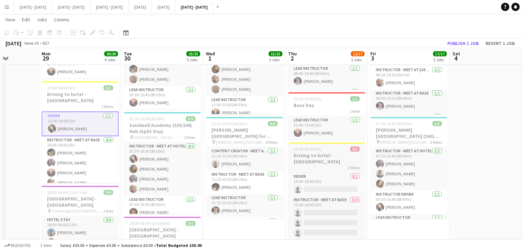
drag, startPoint x: 371, startPoint y: 157, endPoint x: 310, endPoint y: 162, distance: 61.4
click at [312, 162] on app-calendar-viewport "Thu 25 Fri 26 Sat 27 Sun 28 Mon 29 20/20 4 Jobs Tue 30 23/23 5 Jobs Wed 1 15/15…" at bounding box center [261, 133] width 523 height 557
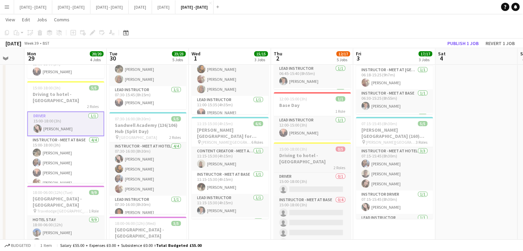
click at [310, 165] on div "2 Roles" at bounding box center [312, 168] width 77 height 6
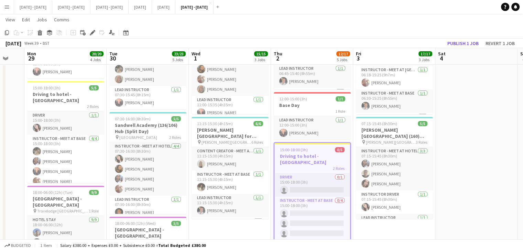
click at [88, 35] on div "Add job Add linked Job Edit Edit linked Job Applicants" at bounding box center [89, 33] width 53 height 8
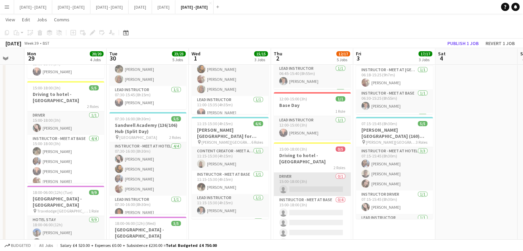
click at [297, 186] on app-card-role "Driver 0/1 15:00-18:00 (3h) single-neutral-actions" at bounding box center [312, 184] width 77 height 23
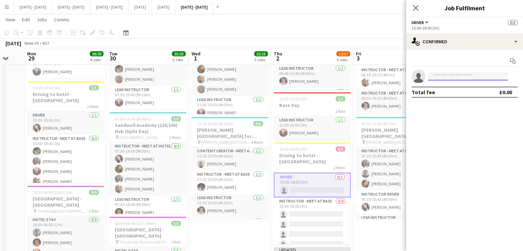
click at [448, 77] on input at bounding box center [468, 76] width 80 height 8
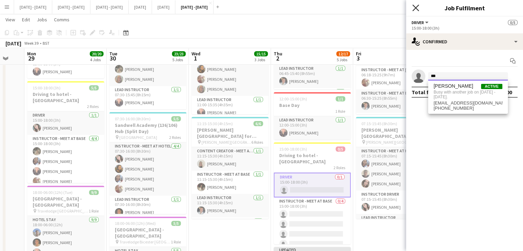
type input "***"
click at [416, 8] on icon at bounding box center [415, 7] width 7 height 7
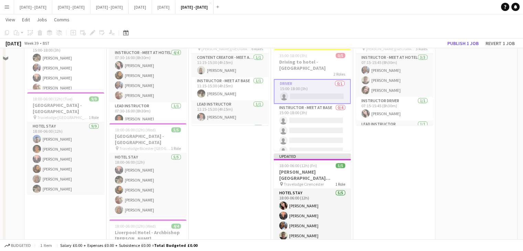
scroll to position [275, 0]
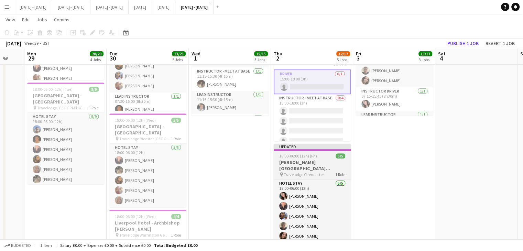
click at [306, 168] on h3 "[PERSON_NAME][GEOGRAPHIC_DATA][PERSON_NAME]" at bounding box center [312, 165] width 77 height 12
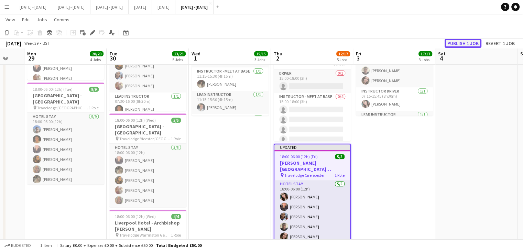
click at [463, 44] on button "Publish 1 job" at bounding box center [463, 43] width 37 height 9
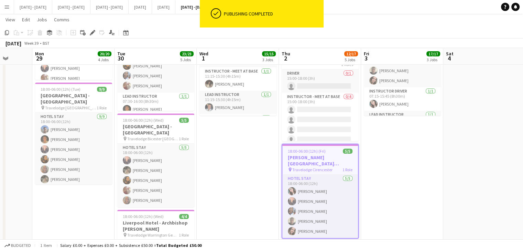
scroll to position [0, 296]
drag, startPoint x: 229, startPoint y: 182, endPoint x: 233, endPoint y: 182, distance: 3.8
click at [233, 182] on app-calendar-viewport "Thu 25 Fri 26 Sat 27 Sun 28 Mon 29 20/20 4 Jobs Tue 30 23/23 5 Jobs Wed 1 15/15…" at bounding box center [261, 30] width 523 height 557
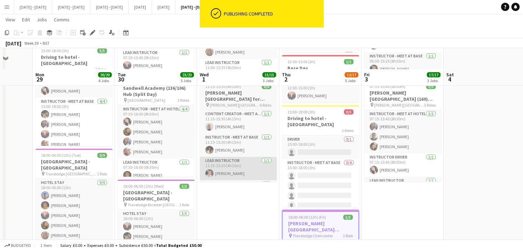
scroll to position [206, 0]
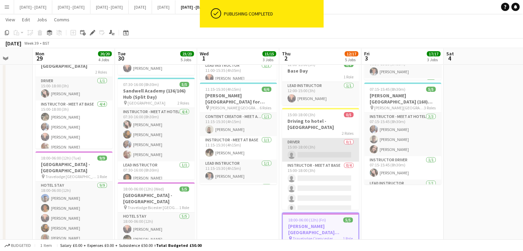
drag, startPoint x: 304, startPoint y: 146, endPoint x: 278, endPoint y: 143, distance: 26.3
click at [303, 146] on app-card-role "Driver 0/1 15:00-18:00 (3h) single-neutral-actions" at bounding box center [320, 149] width 77 height 23
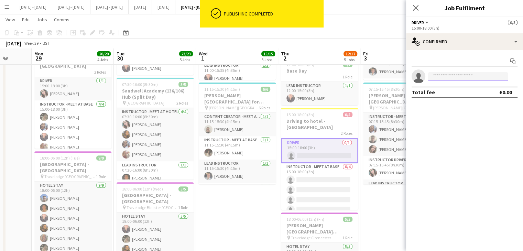
click at [475, 78] on input at bounding box center [468, 76] width 80 height 8
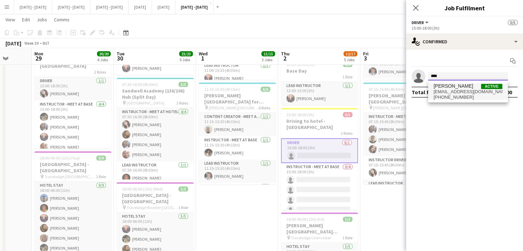
type input "****"
click at [462, 93] on span "[EMAIL_ADDRESS][DOMAIN_NAME]" at bounding box center [468, 92] width 69 height 6
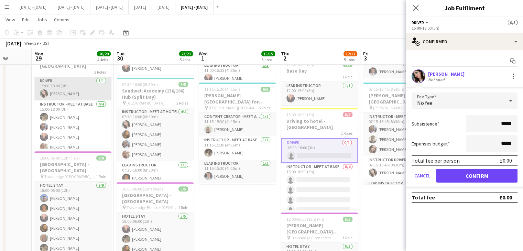
click at [47, 84] on app-card-role "Driver [DATE] 15:00-18:00 (3h) [PERSON_NAME]" at bounding box center [72, 88] width 77 height 23
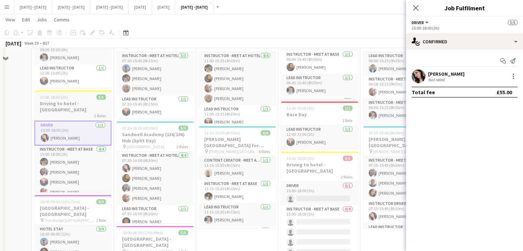
scroll to position [138, 0]
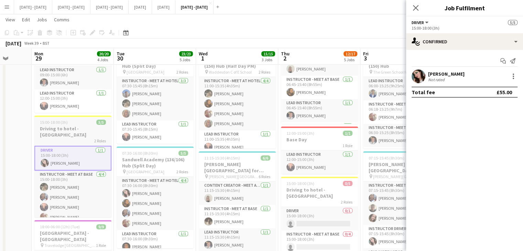
click at [50, 138] on div "2 Roles" at bounding box center [72, 141] width 77 height 6
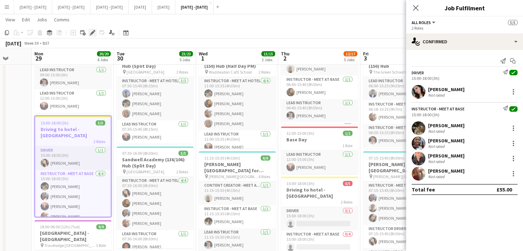
click at [94, 31] on icon "Edit" at bounding box center [93, 33] width 6 height 6
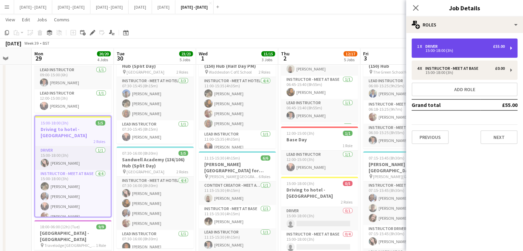
click at [437, 44] on div "Driver" at bounding box center [432, 46] width 15 height 5
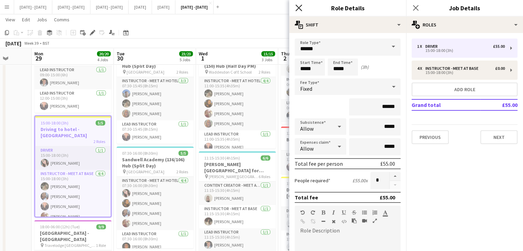
click at [298, 9] on icon "Close pop-in" at bounding box center [298, 7] width 7 height 7
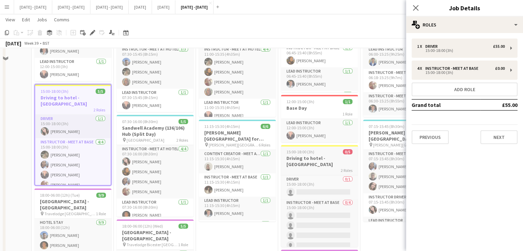
scroll to position [206, 0]
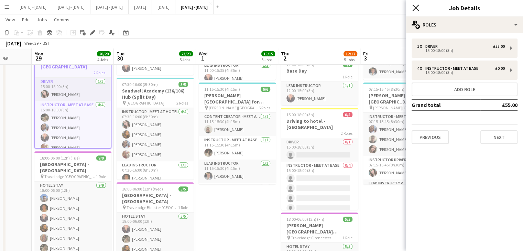
click at [415, 5] on icon "Close pop-in" at bounding box center [415, 7] width 7 height 7
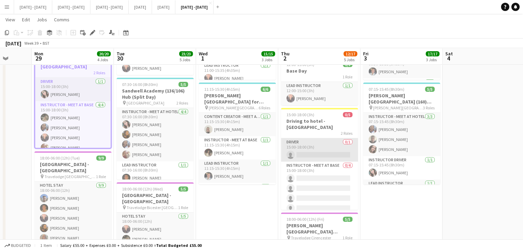
click at [319, 143] on app-card-role "Driver 0/1 15:00-18:00 (3h) single-neutral-actions" at bounding box center [319, 149] width 77 height 23
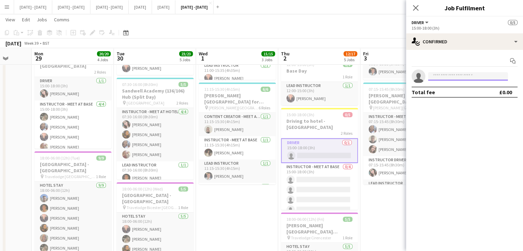
click at [451, 76] on input at bounding box center [468, 76] width 80 height 8
type input "****"
click at [327, 148] on app-card-role "Driver 0/1 15:00-18:00 (3h) single-neutral-actions" at bounding box center [319, 150] width 77 height 25
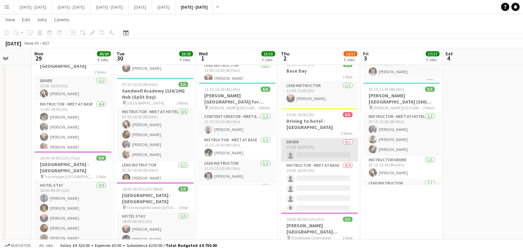
click at [314, 144] on app-card-role "Driver 0/1 15:00-18:00 (3h) single-neutral-actions" at bounding box center [319, 149] width 77 height 23
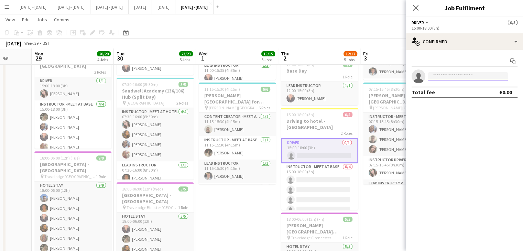
click at [450, 73] on input at bounding box center [468, 76] width 80 height 8
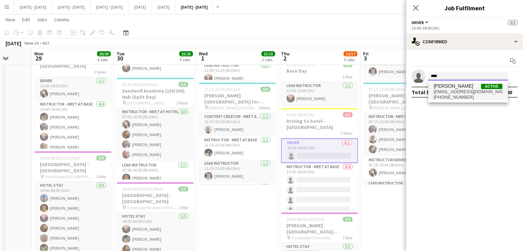
type input "****"
click at [449, 90] on span "[EMAIL_ADDRESS][DOMAIN_NAME]" at bounding box center [468, 92] width 69 height 6
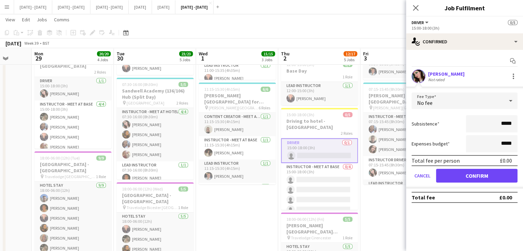
click at [465, 102] on div "No fee" at bounding box center [458, 100] width 92 height 17
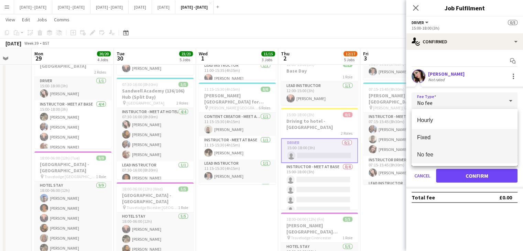
click at [457, 136] on span "Fixed" at bounding box center [464, 137] width 95 height 7
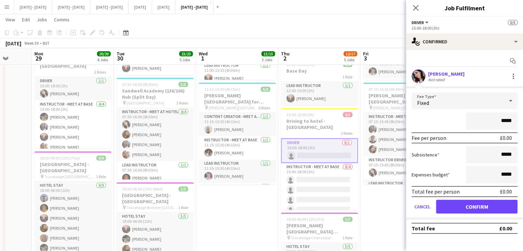
click at [504, 125] on input "*****" at bounding box center [492, 120] width 52 height 17
type input "**"
type input "******"
click at [483, 207] on button "Confirm" at bounding box center [476, 207] width 81 height 14
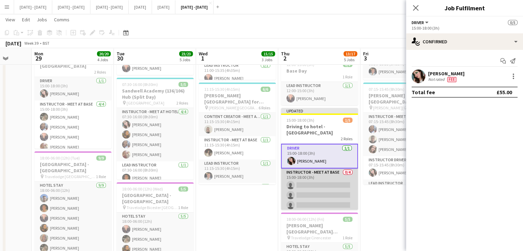
click at [315, 185] on app-card-role "Instructor - Meet at Base 0/4 15:00-18:00 (3h) single-neutral-actions single-ne…" at bounding box center [319, 194] width 77 height 53
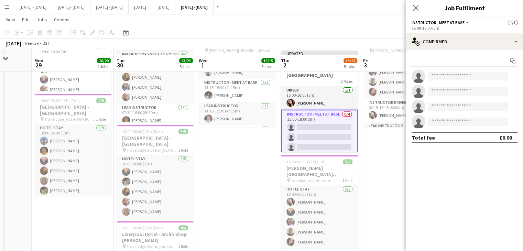
scroll to position [275, 0]
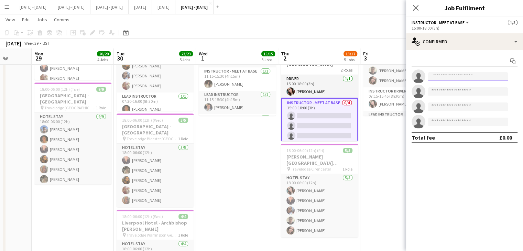
click at [441, 79] on input at bounding box center [468, 76] width 80 height 8
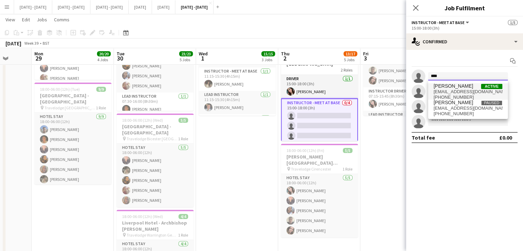
type input "****"
click at [440, 85] on span "[PERSON_NAME]" at bounding box center [454, 86] width 40 height 6
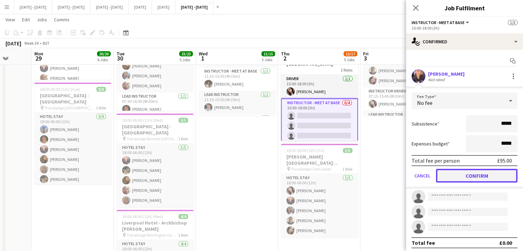
click at [471, 177] on button "Confirm" at bounding box center [476, 176] width 81 height 14
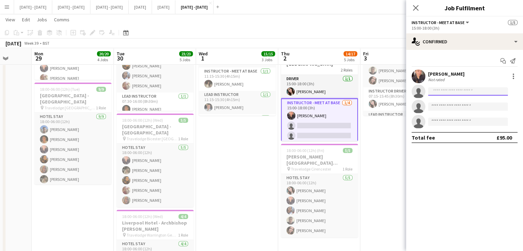
click at [450, 91] on input at bounding box center [468, 91] width 80 height 8
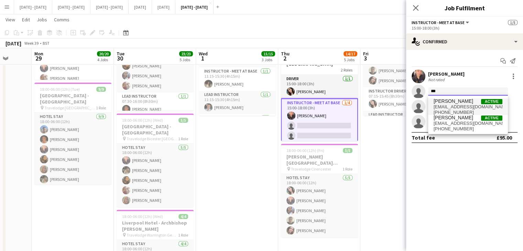
type input "***"
click at [451, 105] on span "[EMAIL_ADDRESS][DOMAIN_NAME]" at bounding box center [468, 107] width 69 height 6
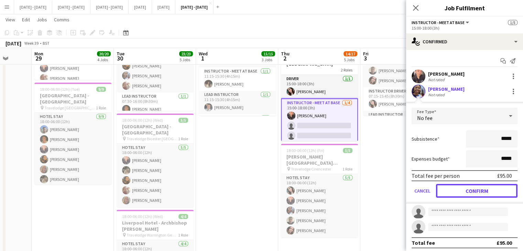
drag, startPoint x: 482, startPoint y: 194, endPoint x: 475, endPoint y: 193, distance: 7.8
click at [482, 194] on button "Confirm" at bounding box center [476, 191] width 81 height 14
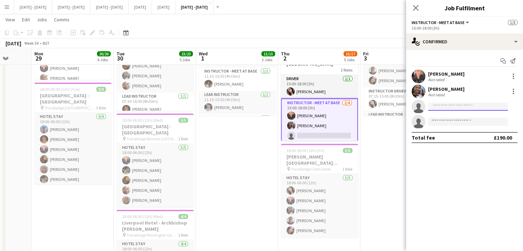
click at [455, 106] on input at bounding box center [468, 106] width 80 height 8
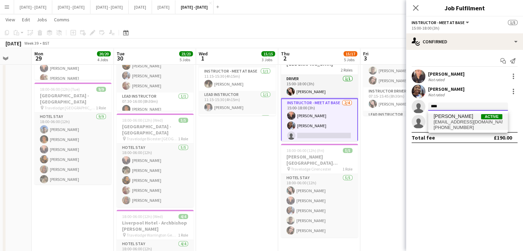
type input "****"
click at [456, 118] on span "[PERSON_NAME]" at bounding box center [454, 116] width 40 height 6
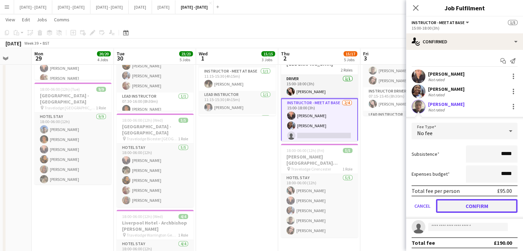
click at [483, 206] on button "Confirm" at bounding box center [476, 206] width 81 height 14
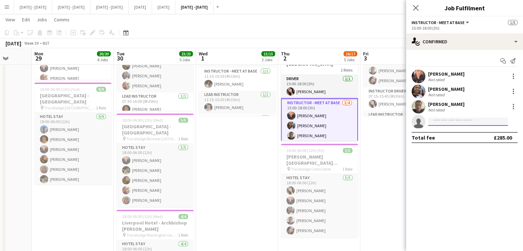
click at [448, 121] on input at bounding box center [468, 122] width 80 height 8
type input "***"
click at [446, 134] on span "[PERSON_NAME]" at bounding box center [454, 132] width 40 height 6
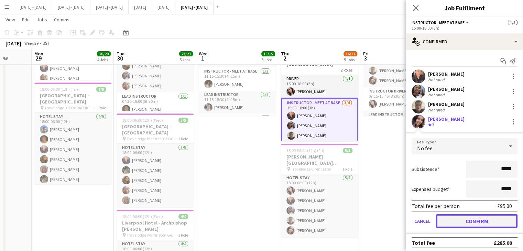
click at [470, 221] on button "Confirm" at bounding box center [476, 221] width 81 height 14
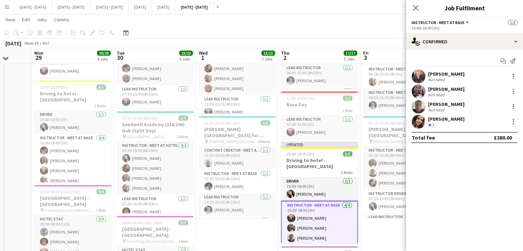
scroll to position [172, 0]
click at [418, 7] on icon "Close pop-in" at bounding box center [415, 7] width 7 height 7
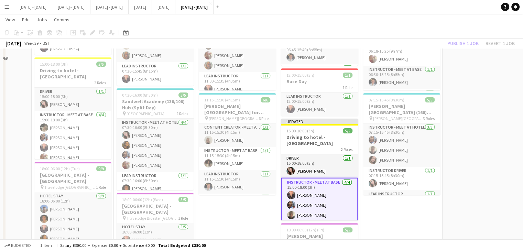
scroll to position [206, 0]
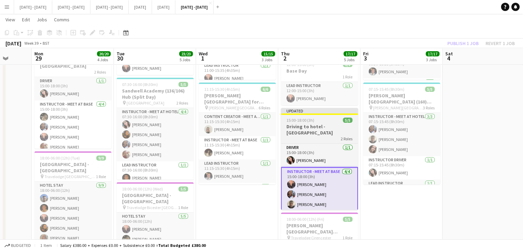
click at [330, 126] on h3 "Driving to hotel - [GEOGRAPHIC_DATA]" at bounding box center [319, 129] width 77 height 12
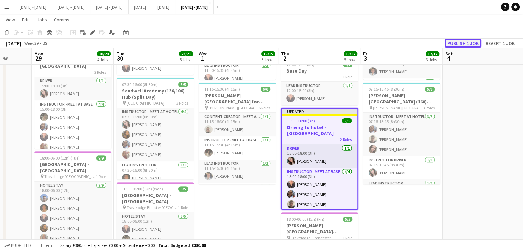
click at [459, 43] on button "Publish 1 job" at bounding box center [463, 43] width 37 height 9
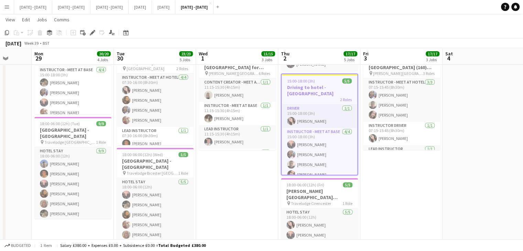
scroll to position [0, 253]
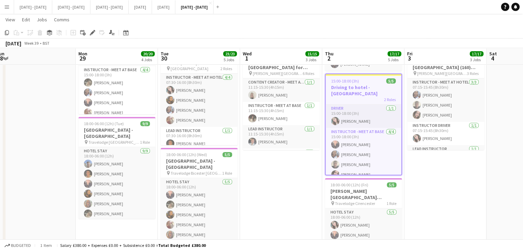
drag, startPoint x: 261, startPoint y: 192, endPoint x: 305, endPoint y: 185, distance: 44.5
click at [305, 185] on app-calendar-viewport "Thu 25 Fri 26 Sat 27 Sun 28 Mon 29 20/20 4 Jobs Tue 30 23/23 5 Jobs Wed 1 15/15…" at bounding box center [261, 64] width 523 height 557
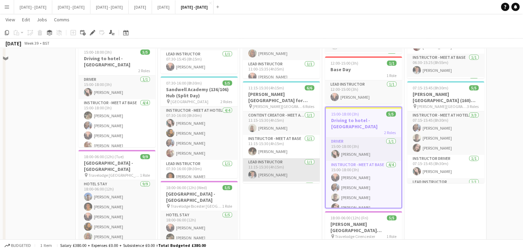
scroll to position [172, 0]
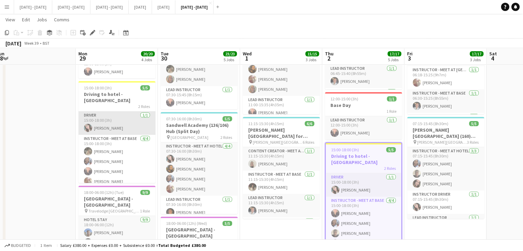
click at [113, 112] on app-card-role "Driver [DATE] 15:00-18:00 (3h) [PERSON_NAME]" at bounding box center [116, 122] width 77 height 23
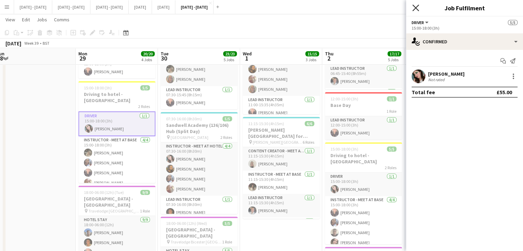
click at [416, 10] on icon "Close pop-in" at bounding box center [415, 7] width 7 height 7
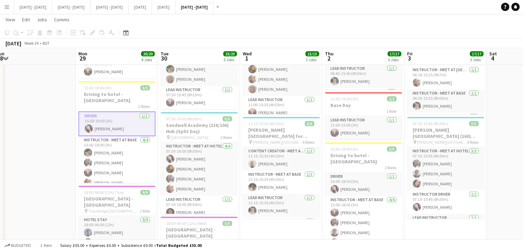
scroll to position [0, 279]
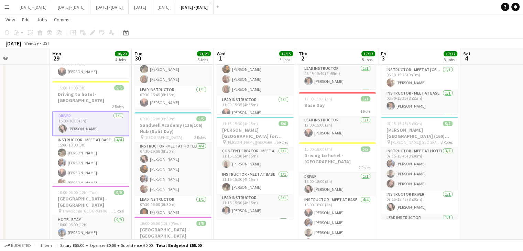
drag, startPoint x: 454, startPoint y: 230, endPoint x: 428, endPoint y: 230, distance: 26.1
click at [428, 230] on app-calendar-viewport "Thu 25 Fri 26 Sat 27 Sun 28 Mon 29 20/20 4 Jobs Tue 30 23/23 5 Jobs Wed 1 15/15…" at bounding box center [261, 133] width 523 height 557
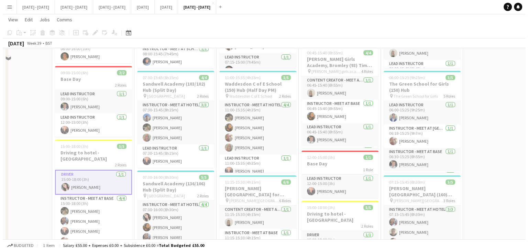
scroll to position [0, 0]
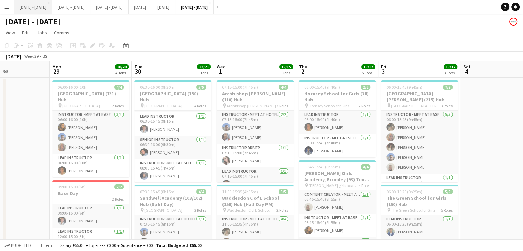
click at [40, 6] on button "[DATE] - [DATE] Close" at bounding box center [33, 6] width 38 height 13
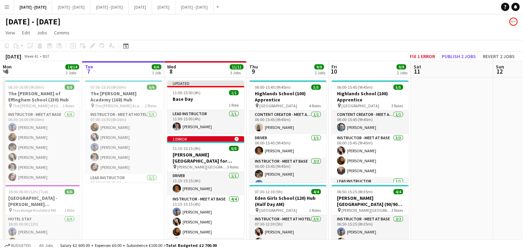
scroll to position [0, 144]
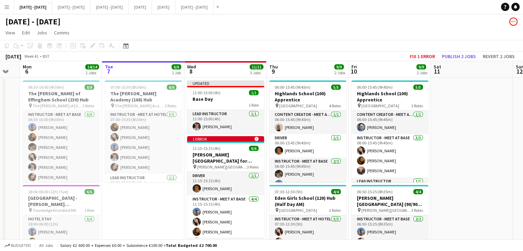
drag, startPoint x: 277, startPoint y: 69, endPoint x: 297, endPoint y: 68, distance: 20.0
click at [297, 68] on app-calendar-viewport "Sat 4 Sun 5 Mon 6 14/14 2 Jobs Tue 7 6/6 1 Job Wed 8 11/11 3 Jobs Thu 9 9/9 2 J…" at bounding box center [261, 200] width 523 height 278
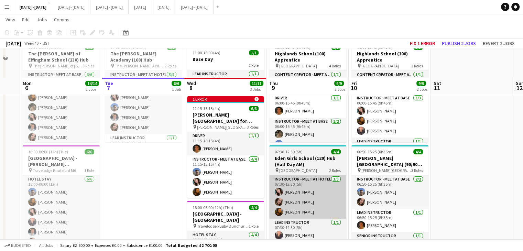
scroll to position [69, 0]
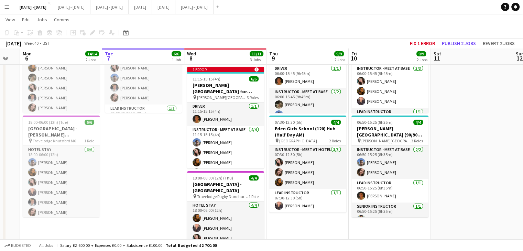
click at [466, 101] on app-date-cell at bounding box center [472, 138] width 82 height 261
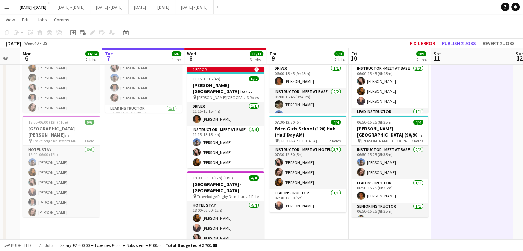
click at [157, 174] on app-date-cell "07:00-15:30 (8h30m) 6/6 The [PERSON_NAME] Academy (168) Hub pin The [PERSON_NAM…" at bounding box center [143, 138] width 82 height 261
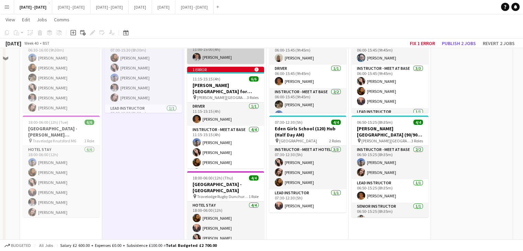
scroll to position [0, 0]
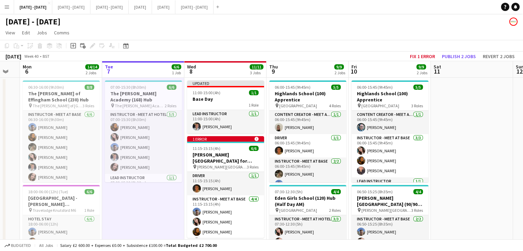
click at [231, 68] on app-board-header-date "Wed 8 11/11 3 Jobs" at bounding box center [225, 69] width 82 height 17
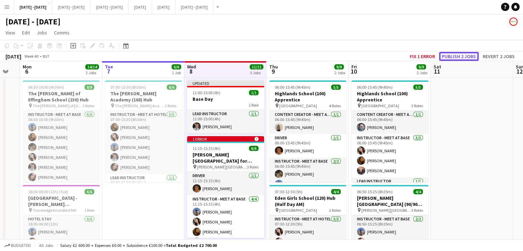
click at [451, 54] on button "Publish 2 jobs" at bounding box center [459, 56] width 40 height 9
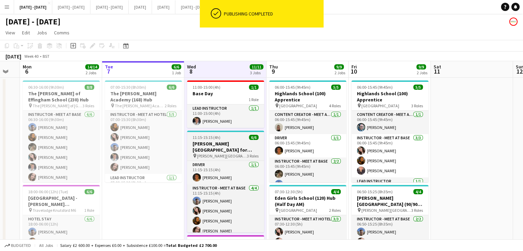
click at [219, 138] on span "11:15-15:15 (4h)" at bounding box center [207, 137] width 28 height 5
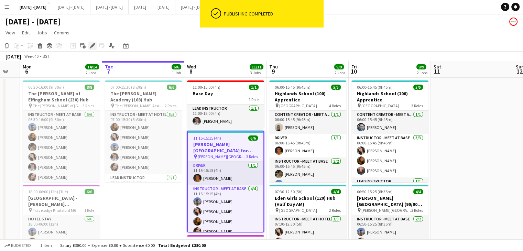
click at [92, 47] on icon at bounding box center [92, 46] width 4 height 4
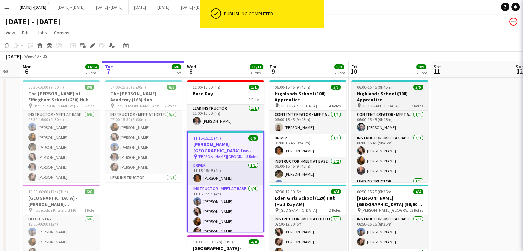
type input "**********"
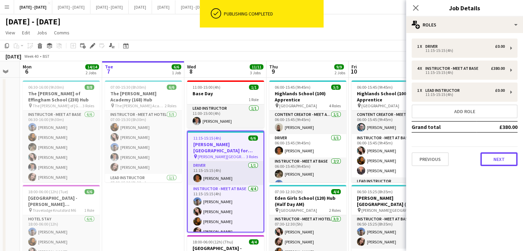
click at [503, 159] on button "Next" at bounding box center [498, 159] width 37 height 14
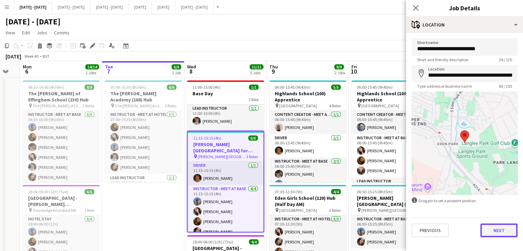
click at [500, 232] on button "Next" at bounding box center [498, 230] width 37 height 14
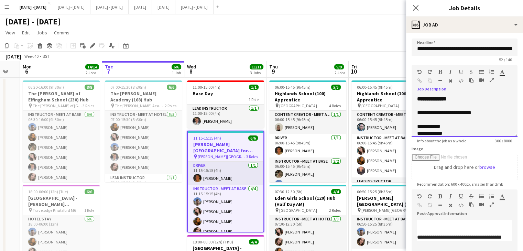
click at [479, 116] on div "**********" at bounding box center [456, 112] width 79 height 7
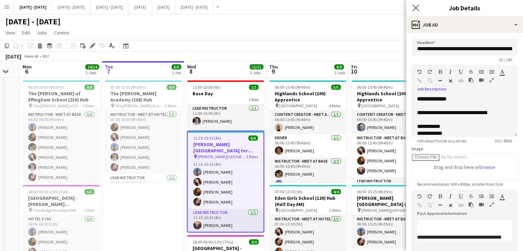
drag, startPoint x: 418, startPoint y: 6, endPoint x: 411, endPoint y: 10, distance: 8.2
click at [417, 7] on icon "Close pop-in" at bounding box center [415, 7] width 7 height 7
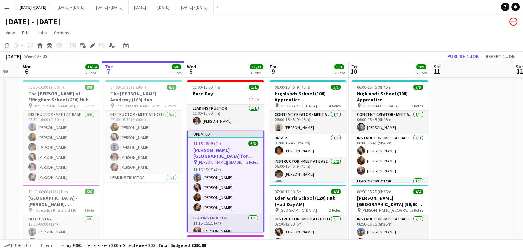
click at [458, 52] on div "[DATE] Week 40 • BST Publish 1 job Revert 1 job" at bounding box center [261, 57] width 523 height 10
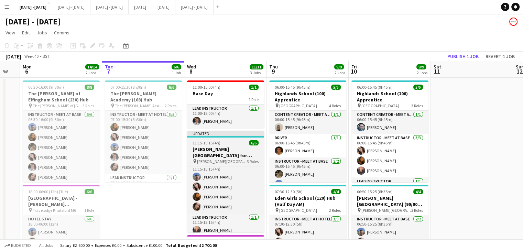
drag, startPoint x: 231, startPoint y: 139, endPoint x: 257, endPoint y: 133, distance: 26.2
click at [232, 138] on app-job-card "Updated 11:15-15:15 (4h) 6/6 [PERSON_NAME][GEOGRAPHIC_DATA] for Boys (170) Hub …" at bounding box center [225, 182] width 77 height 102
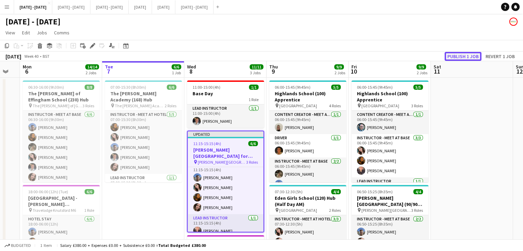
click at [456, 59] on button "Publish 1 job" at bounding box center [463, 56] width 37 height 9
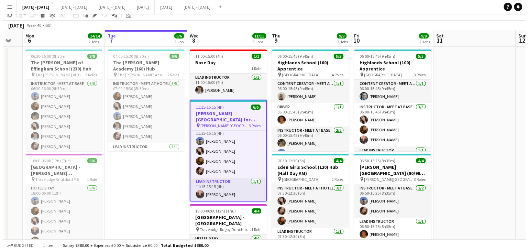
scroll to position [0, 0]
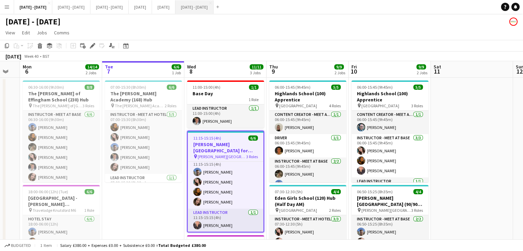
click at [214, 7] on button "[DATE] - [DATE] Close" at bounding box center [194, 6] width 38 height 13
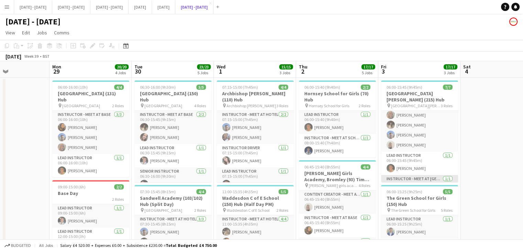
scroll to position [39, 0]
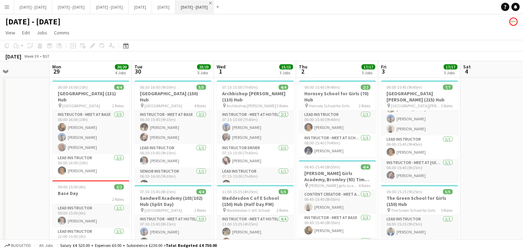
click at [212, 3] on app-icon "Close" at bounding box center [210, 3] width 3 height 3
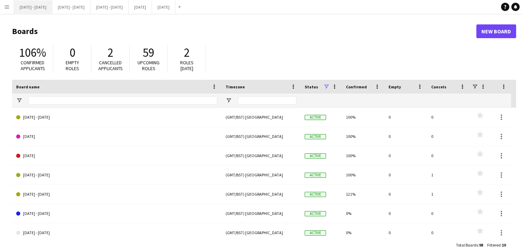
click at [40, 10] on button "[DATE] - [DATE] Close" at bounding box center [33, 6] width 38 height 13
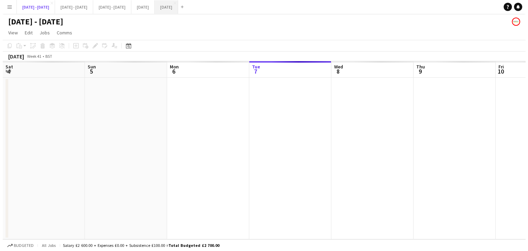
scroll to position [0, 164]
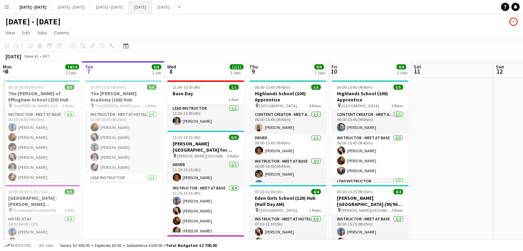
drag, startPoint x: 171, startPoint y: 6, endPoint x: 176, endPoint y: 11, distance: 7.5
click at [152, 6] on button "[DATE] Close" at bounding box center [140, 6] width 23 height 13
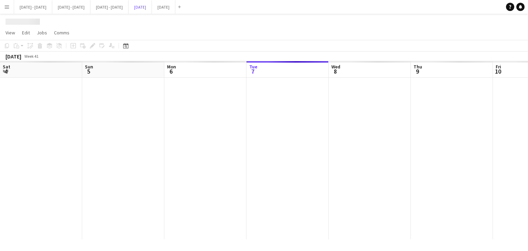
scroll to position [0, 164]
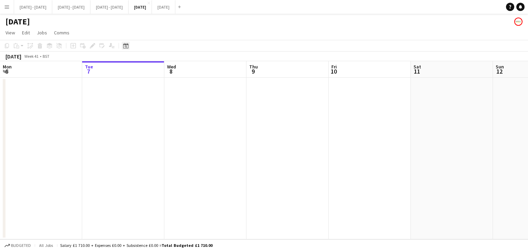
click at [126, 45] on icon at bounding box center [125, 46] width 5 height 6
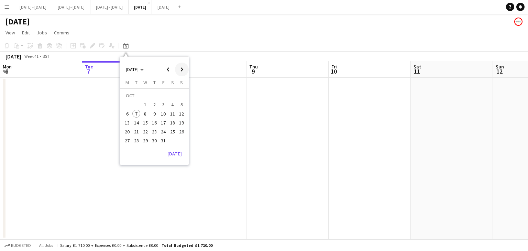
click at [176, 69] on span "Next month" at bounding box center [182, 70] width 14 height 14
click at [176, 94] on span "1" at bounding box center [172, 97] width 8 height 10
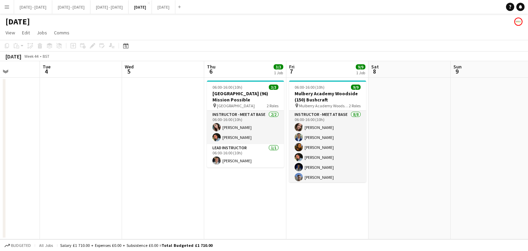
drag, startPoint x: 381, startPoint y: 139, endPoint x: 0, endPoint y: 148, distance: 381.4
click at [0, 148] on app-calendar-viewport "Fri 31 Sat 1 Sun 2 Mon 3 Tue 4 Wed 5 Thu 6 3/3 1 Job Fri 7 9/9 1 Job Sat 8 Sun …" at bounding box center [264, 150] width 528 height 178
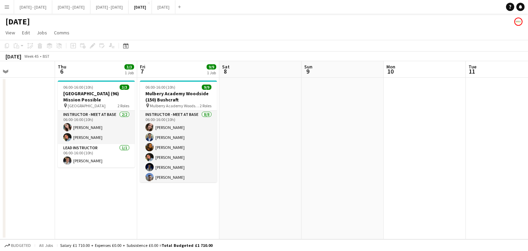
scroll to position [0, 235]
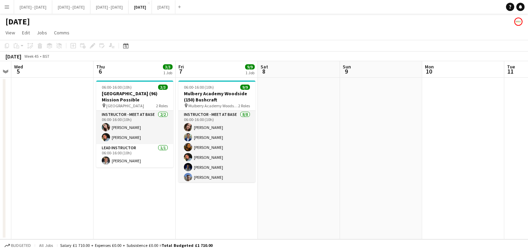
drag, startPoint x: 353, startPoint y: 166, endPoint x: 247, endPoint y: 166, distance: 106.6
click at [247, 166] on app-calendar-viewport "Sun 2 Mon 3 Tue 4 Wed 5 Thu 6 3/3 1 Job Fri 7 9/9 1 Job Sat 8 Sun 9 Mon 10 Tue …" at bounding box center [264, 150] width 528 height 178
click at [63, 18] on div "[DATE]" at bounding box center [264, 20] width 528 height 13
click at [30, 22] on h1 "[DATE]" at bounding box center [18, 22] width 24 height 10
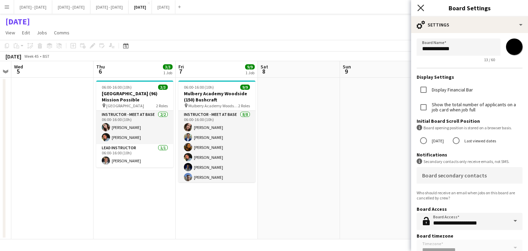
drag, startPoint x: 421, startPoint y: 9, endPoint x: 358, endPoint y: 95, distance: 106.2
click at [421, 10] on icon "Close pop-in" at bounding box center [421, 8] width 6 height 6
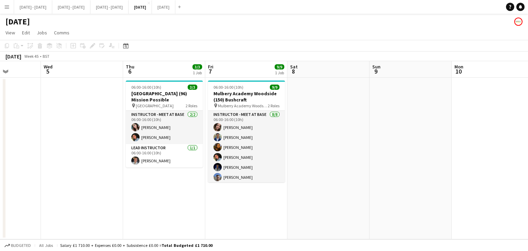
scroll to position [0, 212]
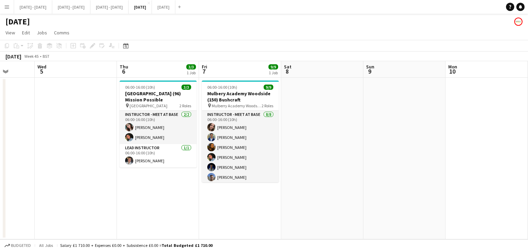
drag, startPoint x: 329, startPoint y: 153, endPoint x: 353, endPoint y: 159, distance: 24.1
click at [353, 159] on app-calendar-viewport "Sun 2 Mon 3 Tue 4 Wed 5 Thu 6 3/3 1 Job Fri 7 9/9 1 Job Sat 8 Sun 9 Mon 10 Tue …" at bounding box center [264, 150] width 528 height 178
click at [119, 10] on button "[DATE] - [DATE] Close" at bounding box center [109, 6] width 38 height 13
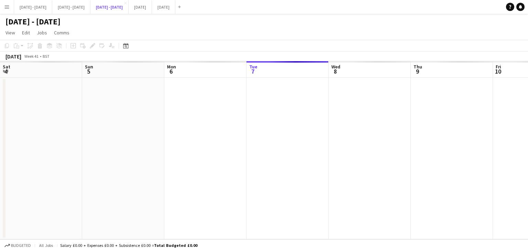
scroll to position [0, 164]
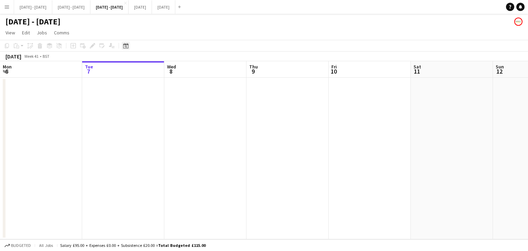
click at [123, 45] on icon at bounding box center [125, 46] width 5 height 6
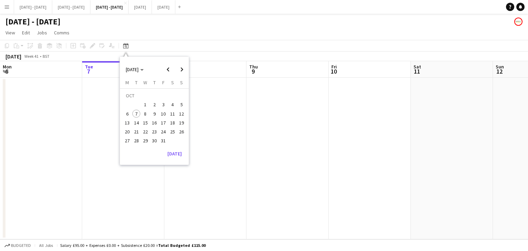
click at [128, 131] on span "20" at bounding box center [127, 132] width 8 height 8
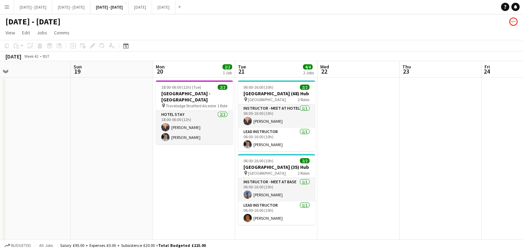
scroll to position [0, 287]
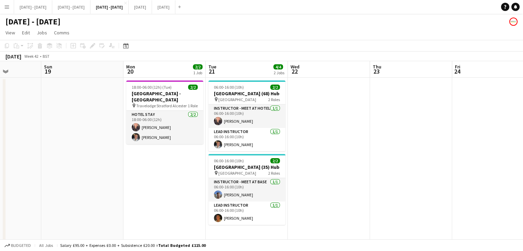
drag, startPoint x: 381, startPoint y: 110, endPoint x: 329, endPoint y: 120, distance: 52.1
click at [329, 120] on app-calendar-viewport "Wed 15 Thu 16 Fri 17 Sat 18 Sun 19 Mon 20 2/2 1 Job Tue 21 4/4 2 Jobs Wed 22 Th…" at bounding box center [261, 156] width 523 height 191
click at [61, 21] on h1 "[DATE] - [DATE]" at bounding box center [33, 22] width 55 height 10
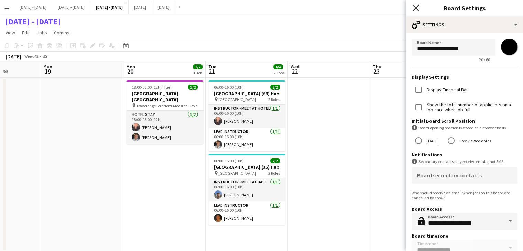
click at [412, 10] on icon "Close pop-in" at bounding box center [415, 7] width 7 height 7
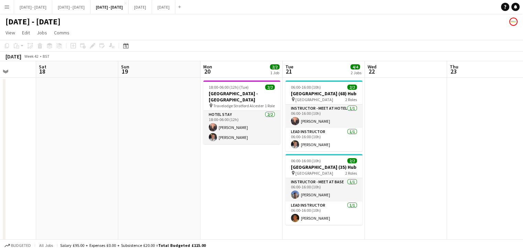
scroll to position [0, 199]
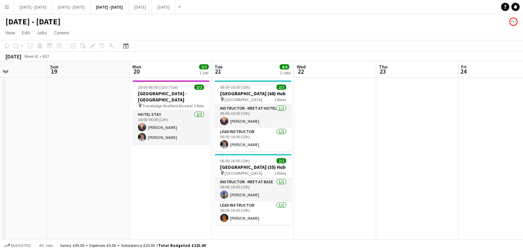
drag, startPoint x: 337, startPoint y: 149, endPoint x: 335, endPoint y: 164, distance: 15.5
click at [342, 163] on app-calendar-viewport "Thu 16 Fri 17 Sat 18 Sun 19 Mon 20 2/2 1 Job Tue 21 4/4 2 Jobs Wed 22 Thu 23 Fr…" at bounding box center [261, 156] width 523 height 191
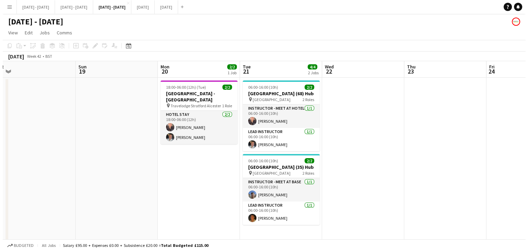
scroll to position [0, 188]
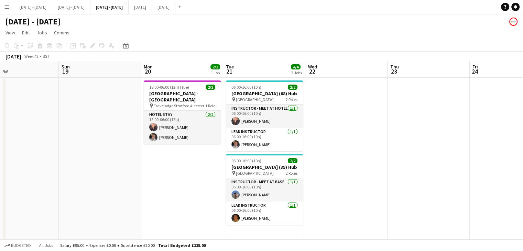
drag, startPoint x: 168, startPoint y: 185, endPoint x: 176, endPoint y: 200, distance: 17.4
click at [176, 200] on app-calendar-viewport "Thu 16 Fri 17 Sat 18 Sun 19 Mon 20 2/2 1 Job Tue 21 4/4 2 Jobs Wed 22 Thu 23 Fr…" at bounding box center [261, 156] width 523 height 191
click at [40, 6] on button "[DATE] - [DATE] Close" at bounding box center [33, 6] width 38 height 13
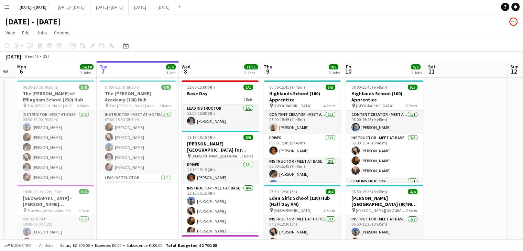
scroll to position [0, 150]
drag, startPoint x: 128, startPoint y: 204, endPoint x: 142, endPoint y: 204, distance: 14.8
click at [142, 204] on app-calendar-viewport "Sat 4 Sun 5 Mon 6 14/14 2 Jobs Tue 7 6/6 1 Job Wed 8 11/11 3 Jobs Thu 9 9/9 2 J…" at bounding box center [261, 197] width 523 height 272
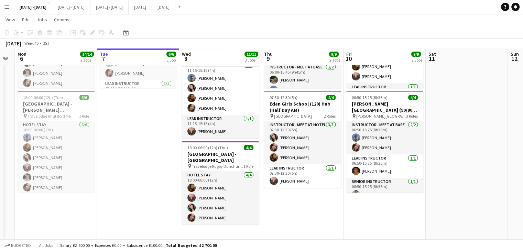
scroll to position [0, 0]
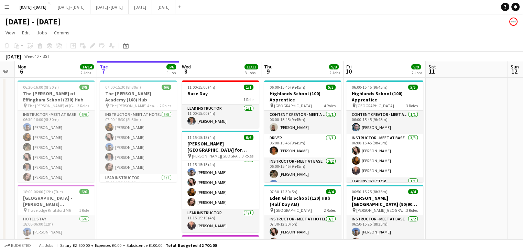
click at [218, 62] on app-board-header-date "Wed 8 11/11 3 Jobs" at bounding box center [220, 69] width 82 height 17
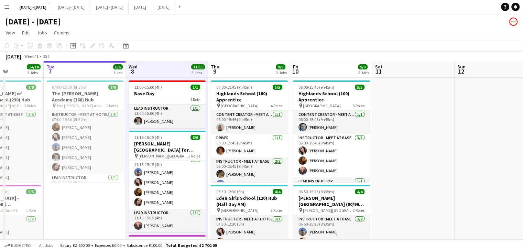
scroll to position [0, 213]
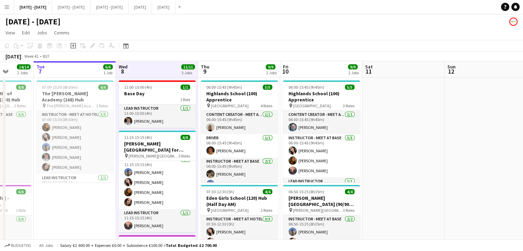
drag, startPoint x: 164, startPoint y: 212, endPoint x: 101, endPoint y: 221, distance: 63.6
click at [101, 221] on app-calendar-viewport "Sat 4 Sun 5 Mon 6 14/14 2 Jobs Tue 7 6/6 1 Job Wed 8 11/11 3 Jobs Thu 9 9/9 2 J…" at bounding box center [261, 197] width 523 height 272
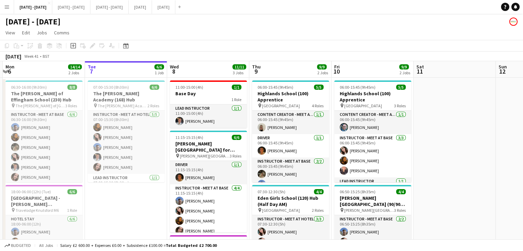
scroll to position [0, 146]
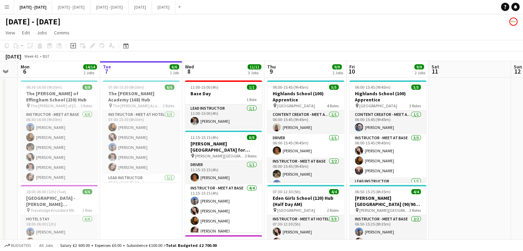
drag, startPoint x: 409, startPoint y: 132, endPoint x: 475, endPoint y: 128, distance: 66.5
click at [475, 128] on app-calendar-viewport "Sat 4 Sun 5 Mon 6 14/14 2 Jobs Tue 7 6/6 1 Job Wed 8 11/11 3 Jobs Thu 9 9/9 2 J…" at bounding box center [261, 197] width 523 height 272
